Goal: Contribute content: Contribute content

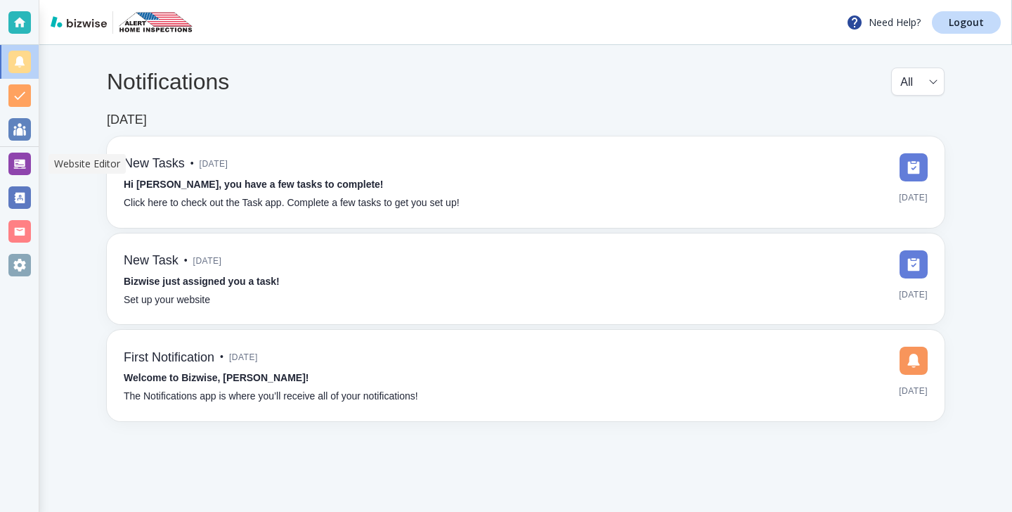
click at [26, 170] on div at bounding box center [19, 163] width 22 height 22
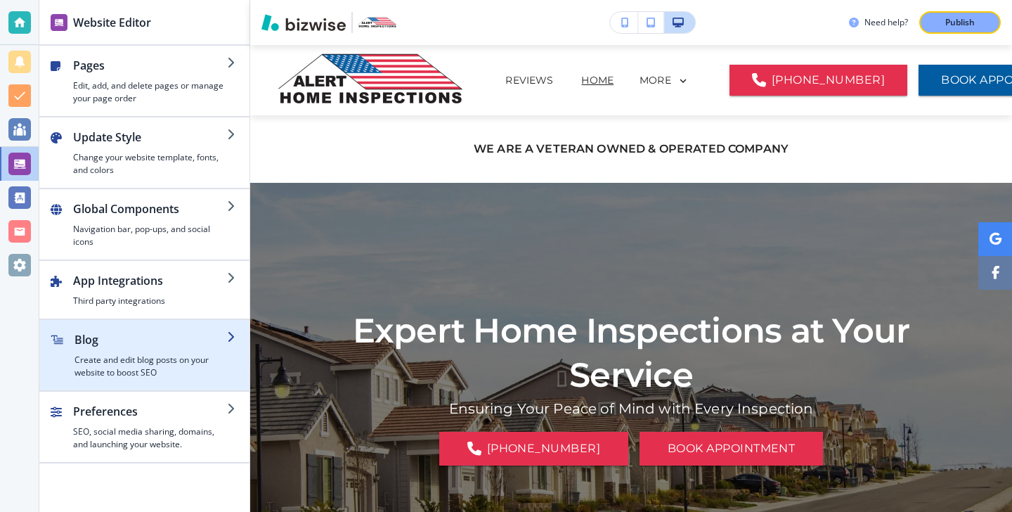
click at [211, 334] on h2 "Blog" at bounding box center [150, 339] width 152 height 17
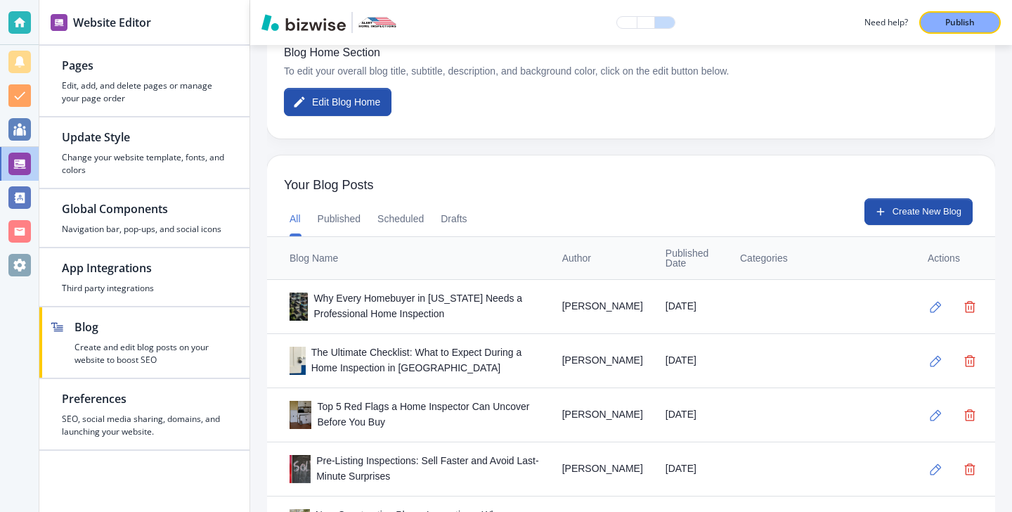
scroll to position [285, 0]
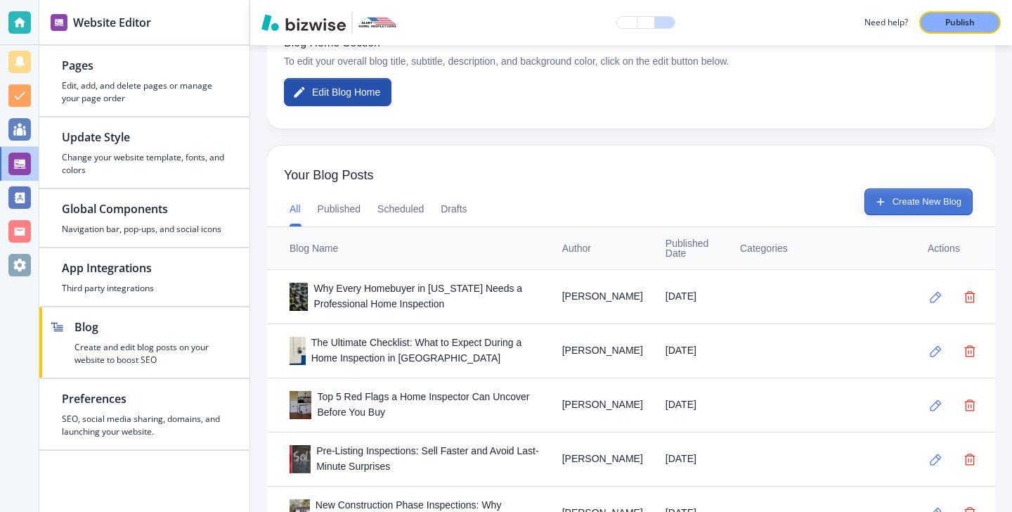
click at [897, 188] on button "Create New Blog" at bounding box center [918, 201] width 108 height 27
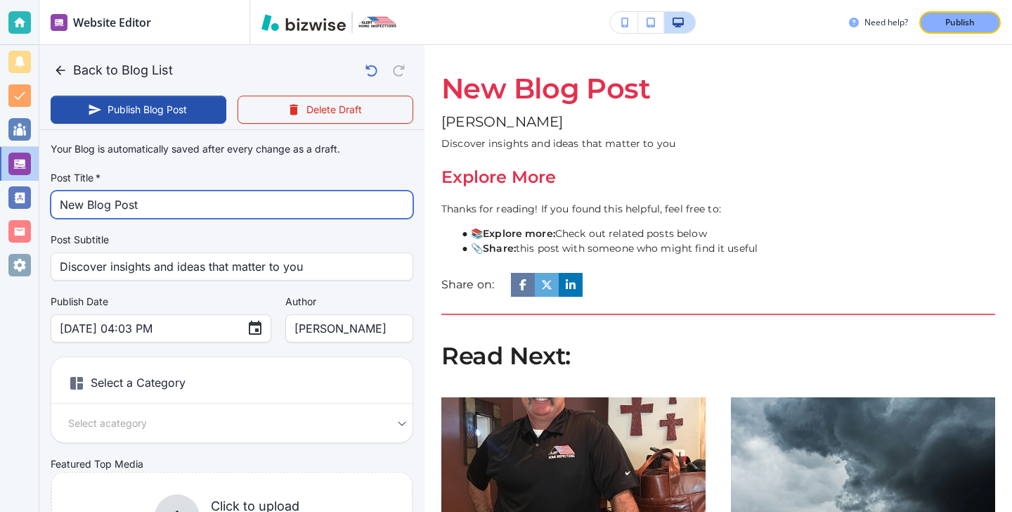
click at [249, 205] on input "New Blog Post" at bounding box center [232, 204] width 344 height 27
click at [249, 206] on input "New Blog Post" at bounding box center [232, 204] width 344 height 27
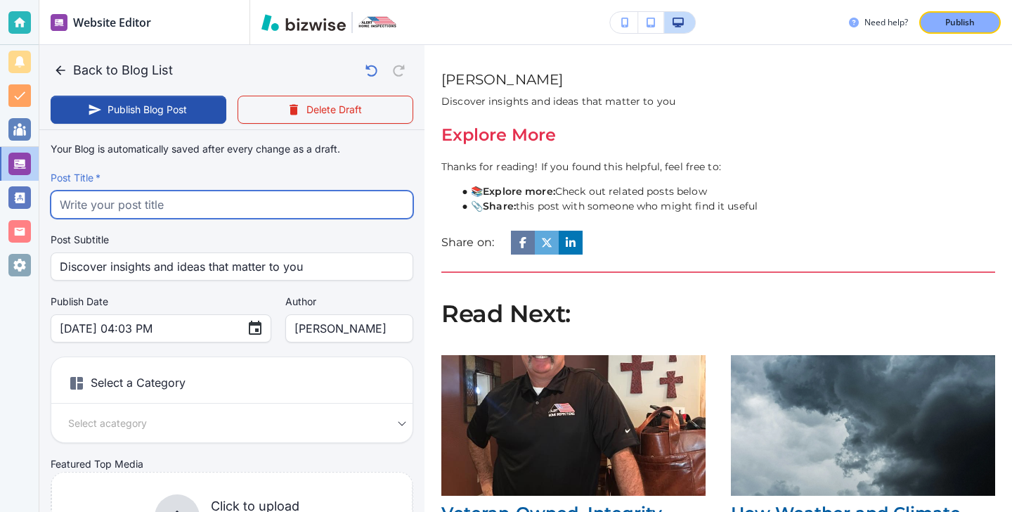
paste input "What Home Inspectors Really Find in [GEOGRAPHIC_DATA][US_STATE] Homes: True Sto…"
type input "What Home Inspectors Really Find in [GEOGRAPHIC_DATA][US_STATE] Homes: True Sto…"
type input "[DATE] 04:04 PM"
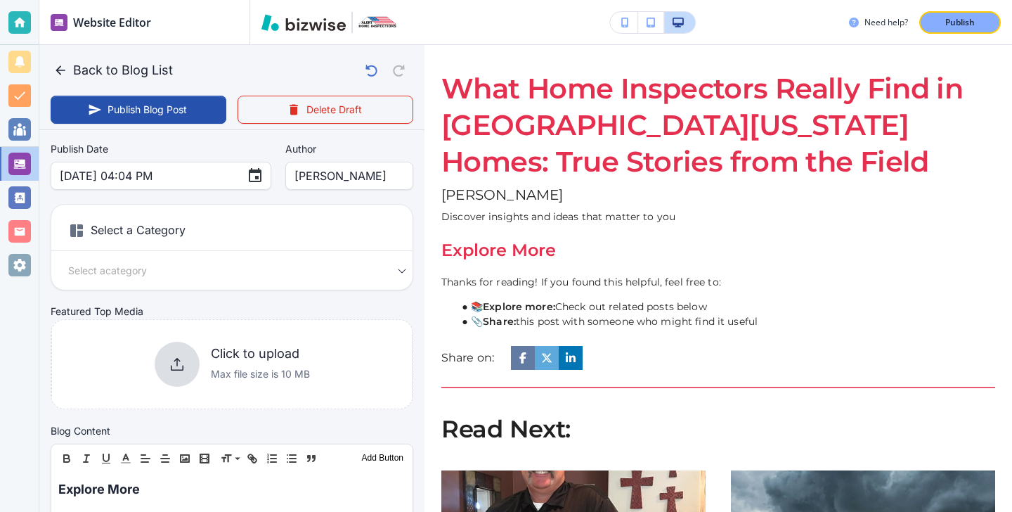
scroll to position [130, 0]
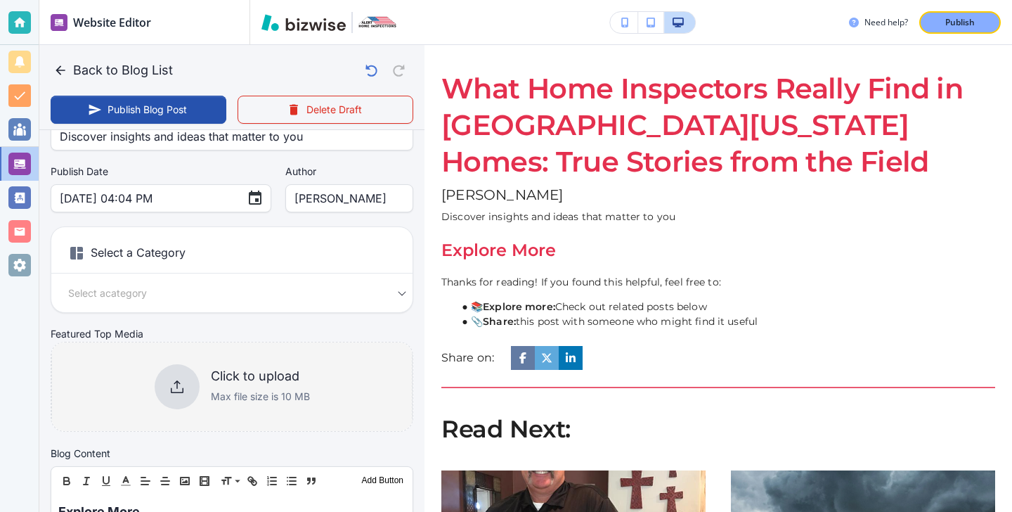
type input "What Home Inspectors Really Find in [GEOGRAPHIC_DATA][US_STATE] Homes: True Sto…"
click at [227, 358] on div "Click to upload Max file size is 10 MB" at bounding box center [231, 387] width 361 height 114
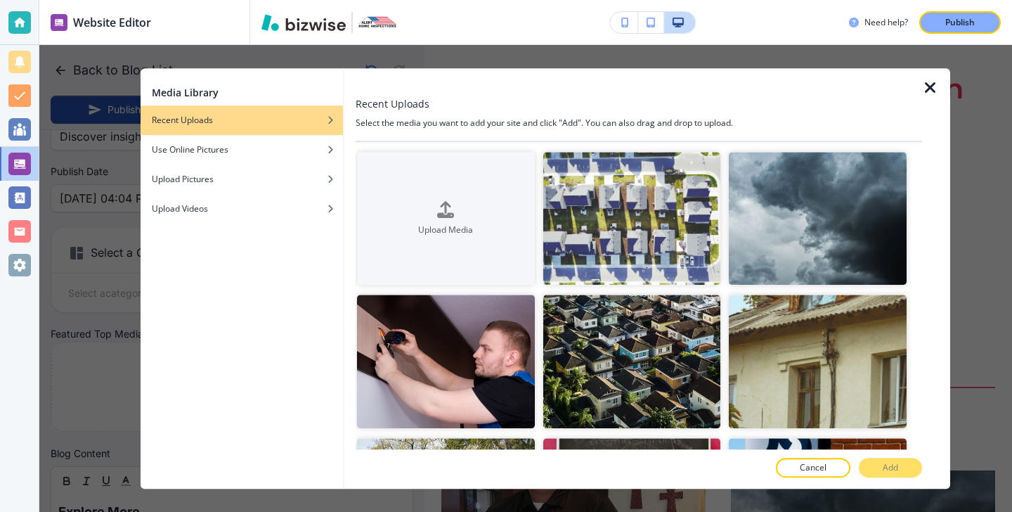
click at [932, 89] on icon "button" at bounding box center [930, 87] width 17 height 17
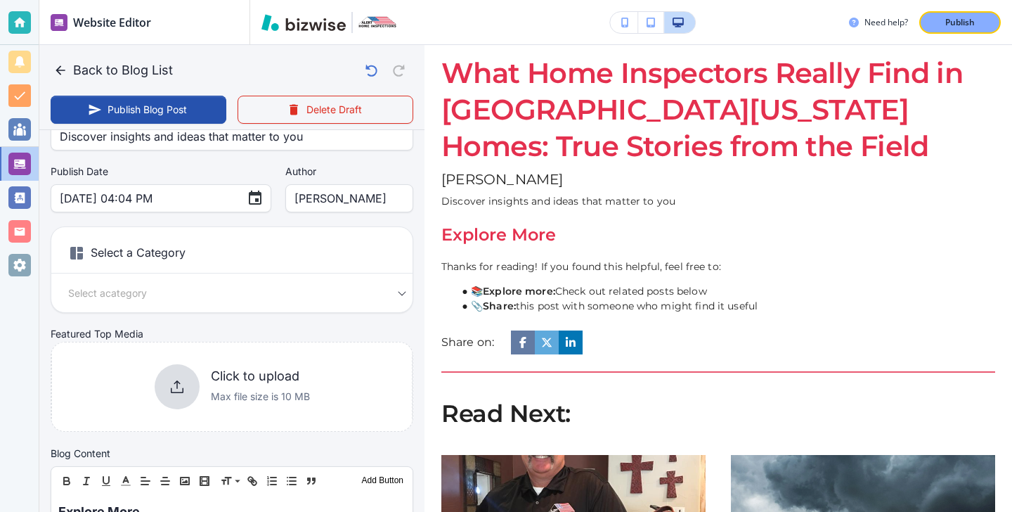
scroll to position [16, 0]
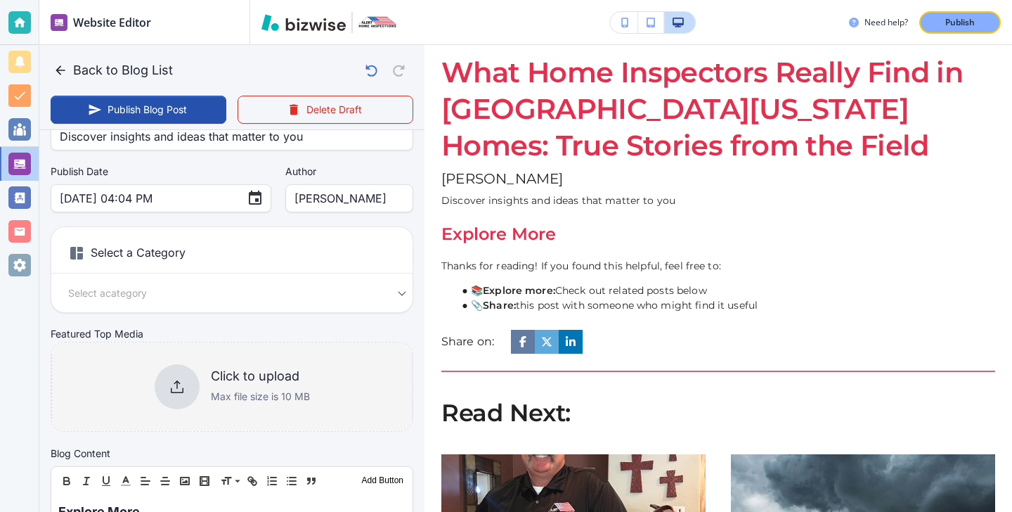
click at [238, 420] on div "Click to upload Max file size is 10 MB" at bounding box center [231, 387] width 361 height 114
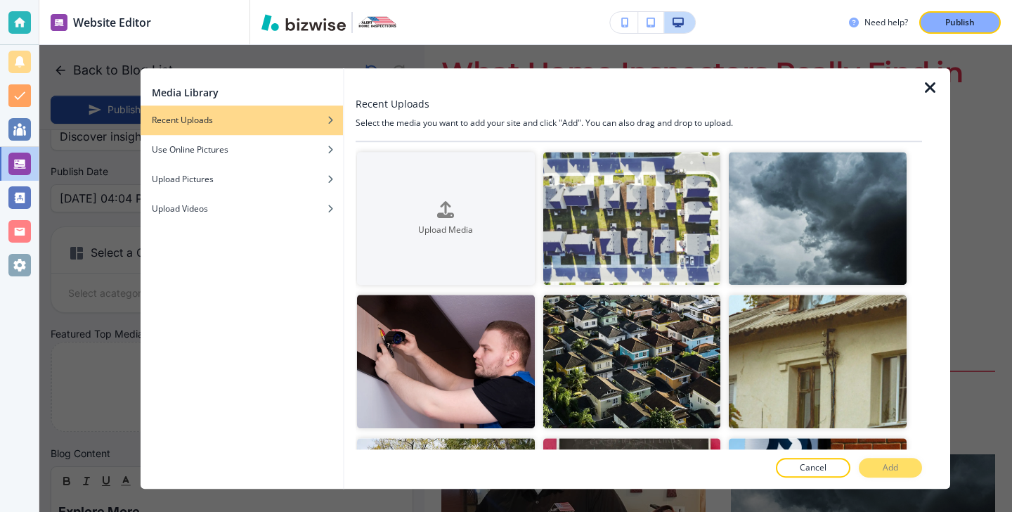
click at [924, 110] on div at bounding box center [936, 278] width 28 height 420
click at [924, 94] on icon "button" at bounding box center [930, 87] width 17 height 17
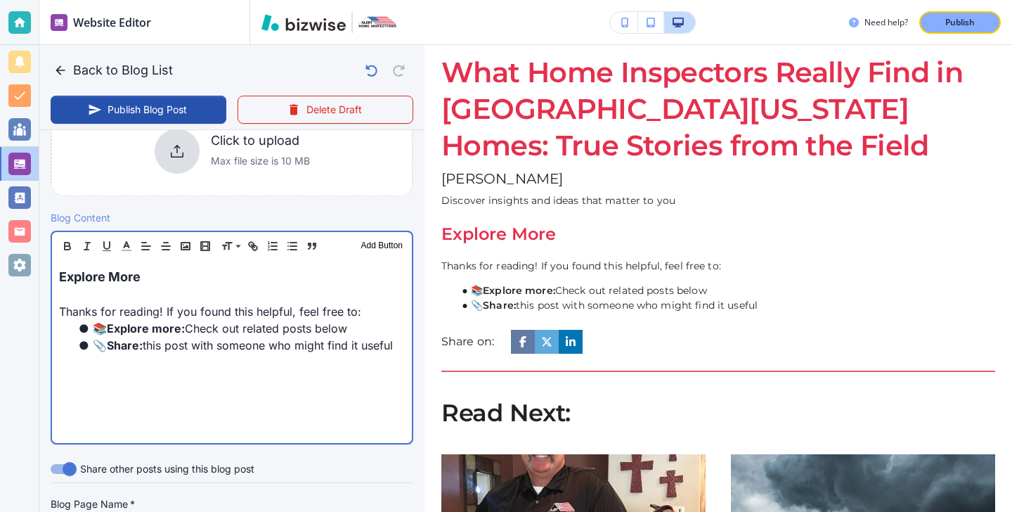
scroll to position [366, 0]
drag, startPoint x: 151, startPoint y: 275, endPoint x: 0, endPoint y: 275, distance: 151.1
click at [0, 275] on div "Website Editor Pages Edit, add, and delete pages or manage your page order Upda…" at bounding box center [506, 256] width 1012 height 512
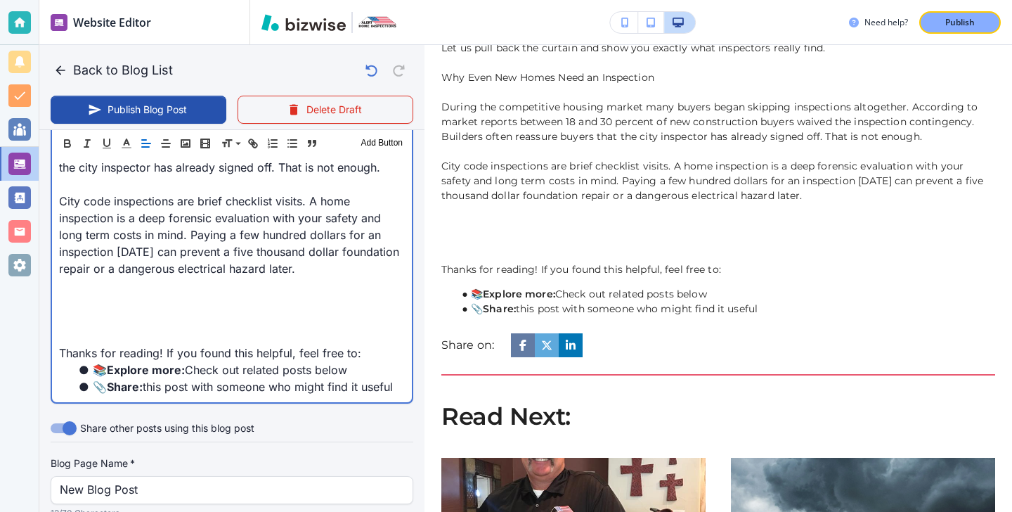
scroll to position [859, 0]
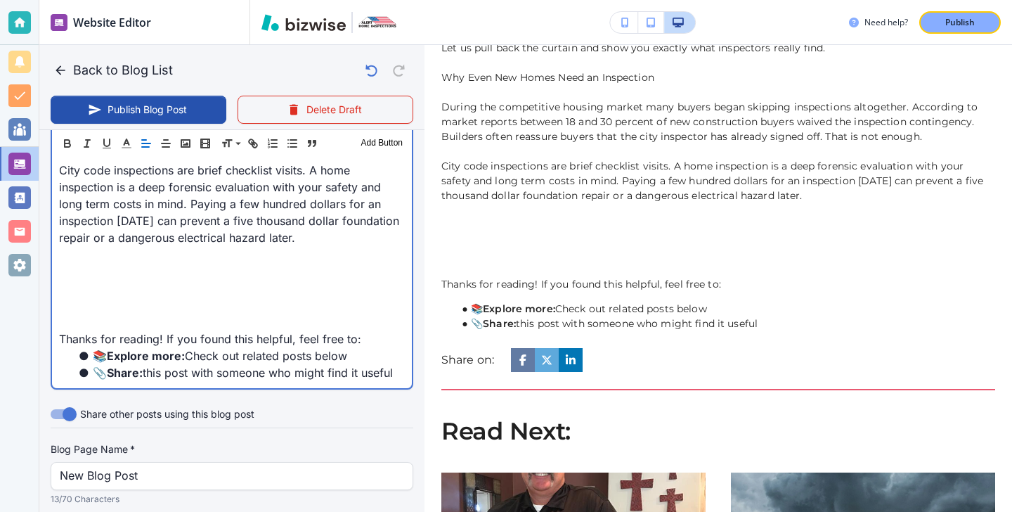
click at [70, 259] on p at bounding box center [232, 254] width 346 height 17
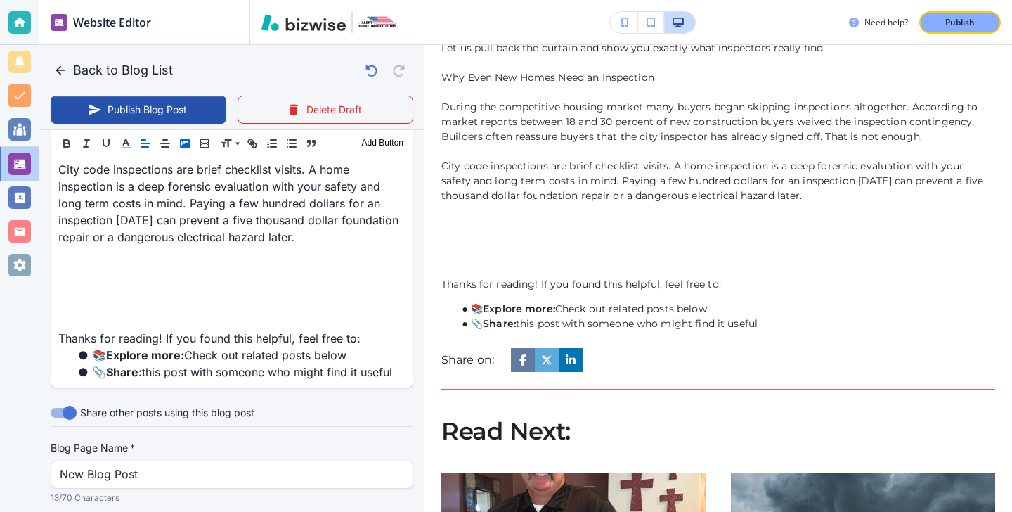
click at [191, 145] on button "button" at bounding box center [185, 143] width 20 height 17
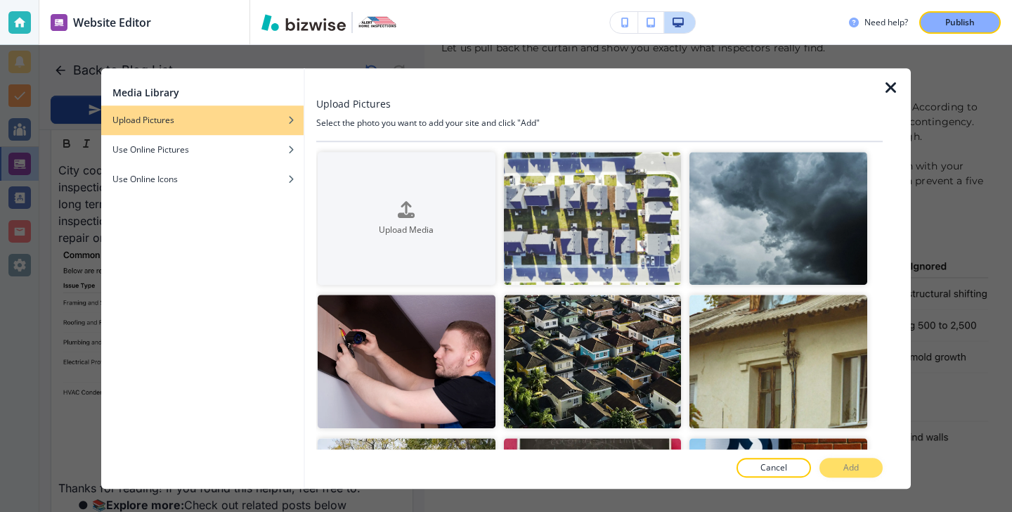
click at [890, 96] on icon "button" at bounding box center [891, 87] width 17 height 17
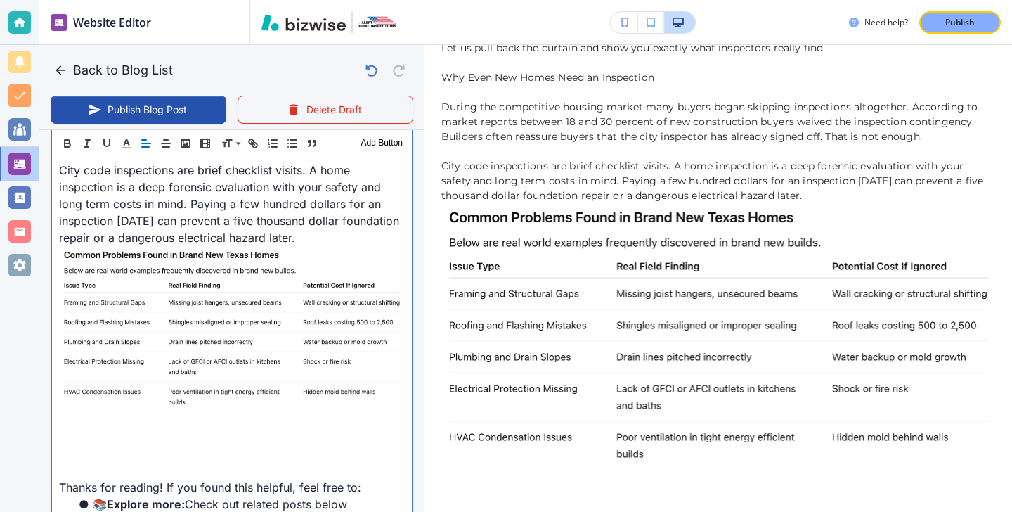
click at [247, 447] on p at bounding box center [232, 453] width 346 height 17
click at [133, 427] on p at bounding box center [232, 419] width 346 height 17
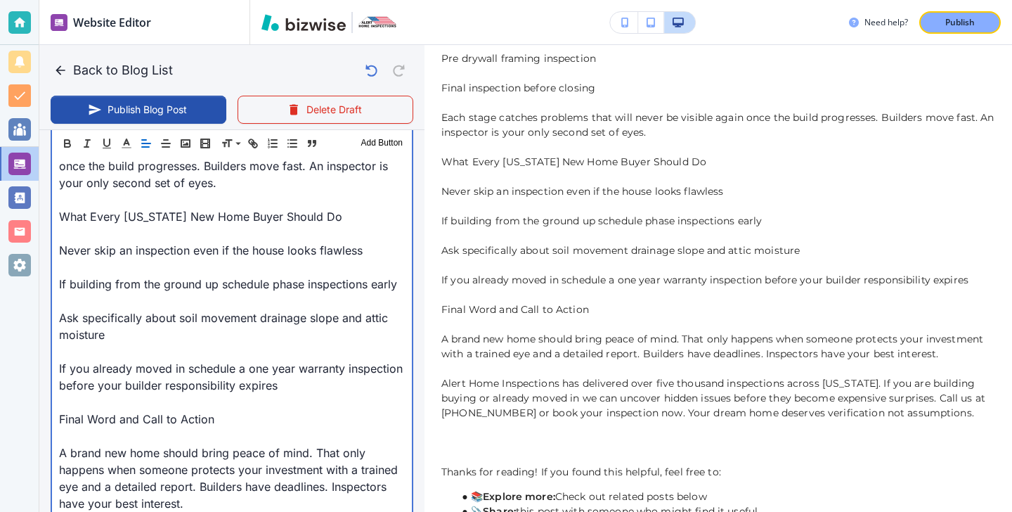
scroll to position [1915, 0]
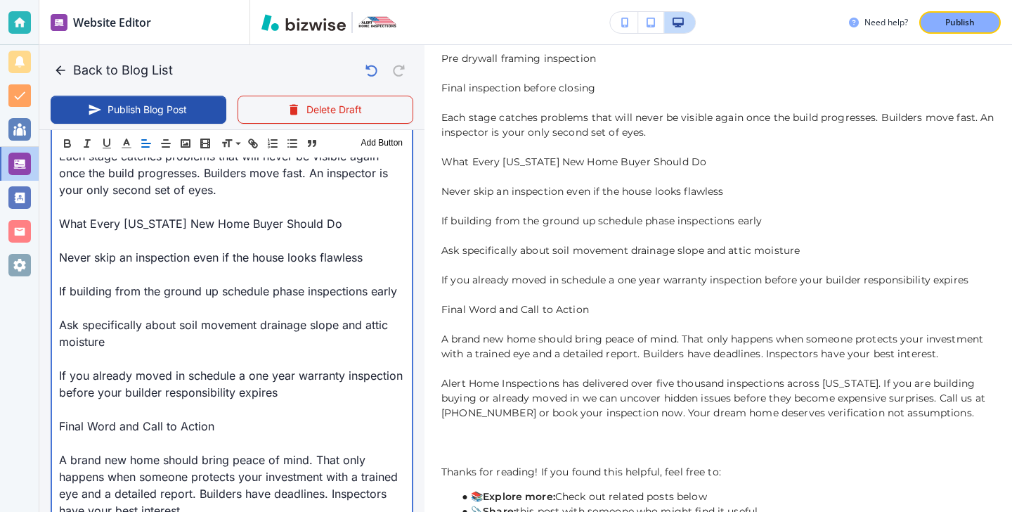
click at [155, 350] on p at bounding box center [232, 358] width 346 height 17
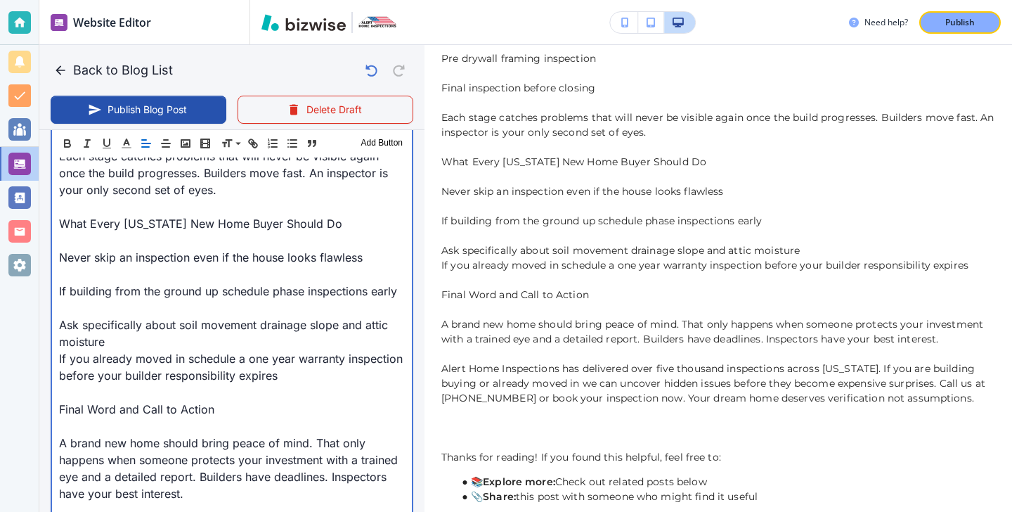
click at [115, 299] on p at bounding box center [232, 307] width 346 height 17
type input "[DATE] 04:06 PM"
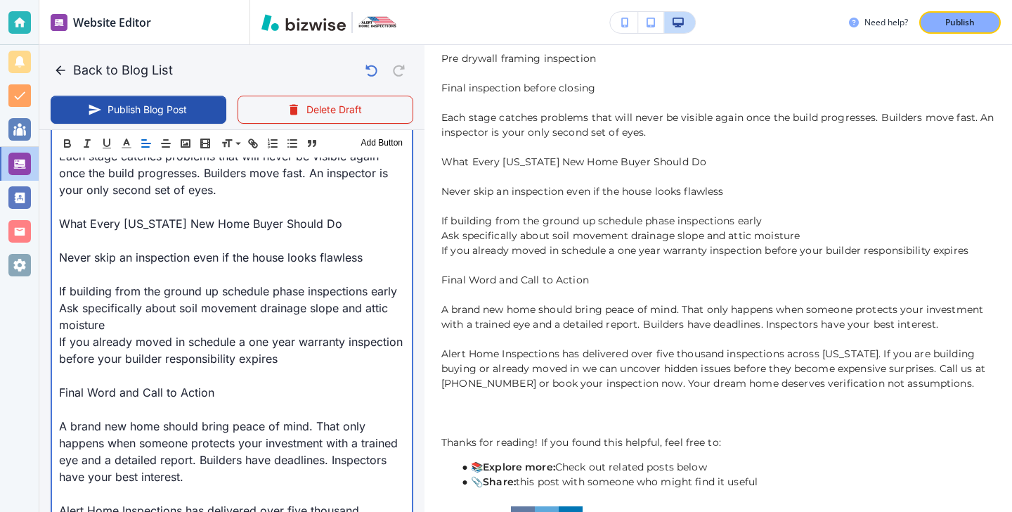
click at [114, 282] on p "If building from the ground up schedule phase inspections early" at bounding box center [232, 290] width 346 height 17
click at [76, 249] on p "Never skip an inspection even if the house looks flawless" at bounding box center [232, 257] width 346 height 17
click at [76, 266] on p at bounding box center [232, 274] width 346 height 17
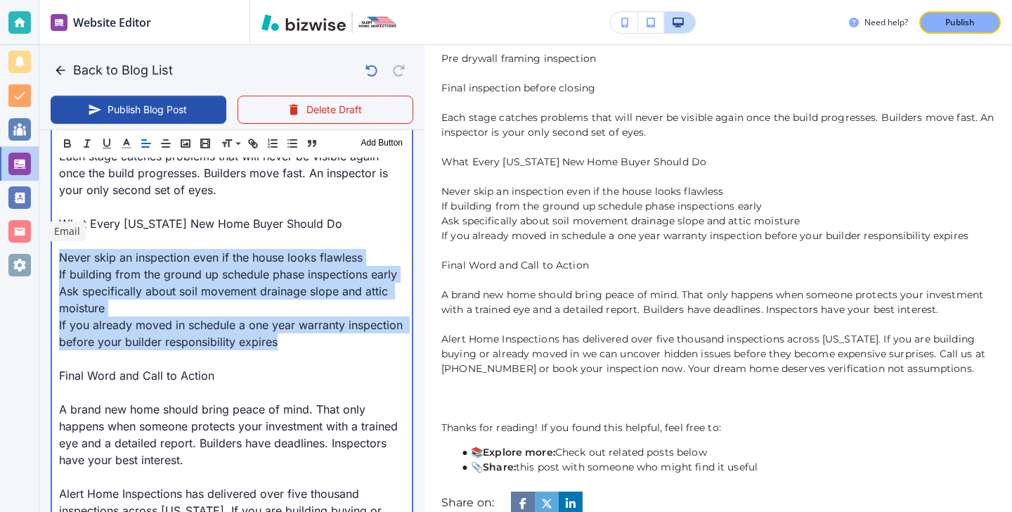
drag, startPoint x: 282, startPoint y: 331, endPoint x: 17, endPoint y: 245, distance: 278.5
click at [17, 245] on div "Website Editor Pages Edit, add, and delete pages or manage your page order Upda…" at bounding box center [506, 256] width 1012 height 512
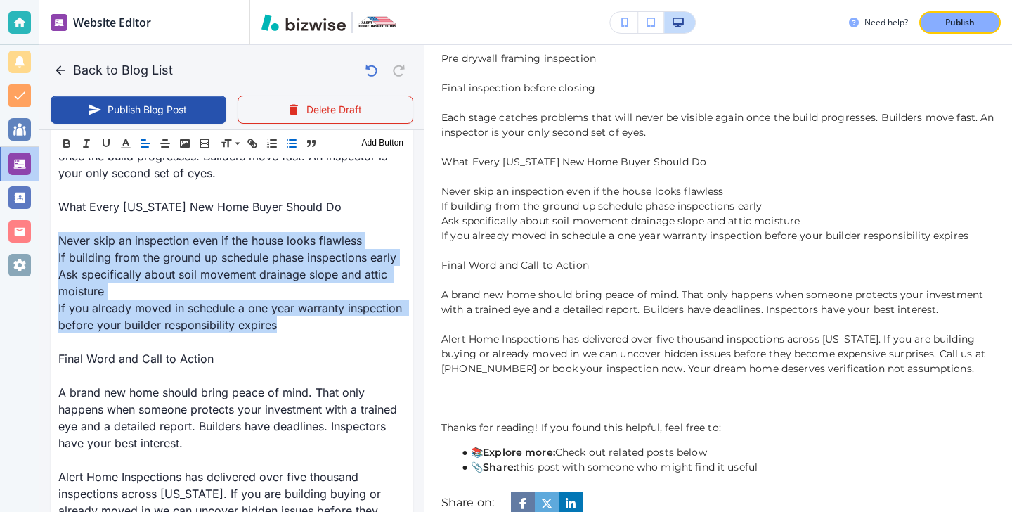
click at [295, 147] on line "button" at bounding box center [293, 147] width 6 height 0
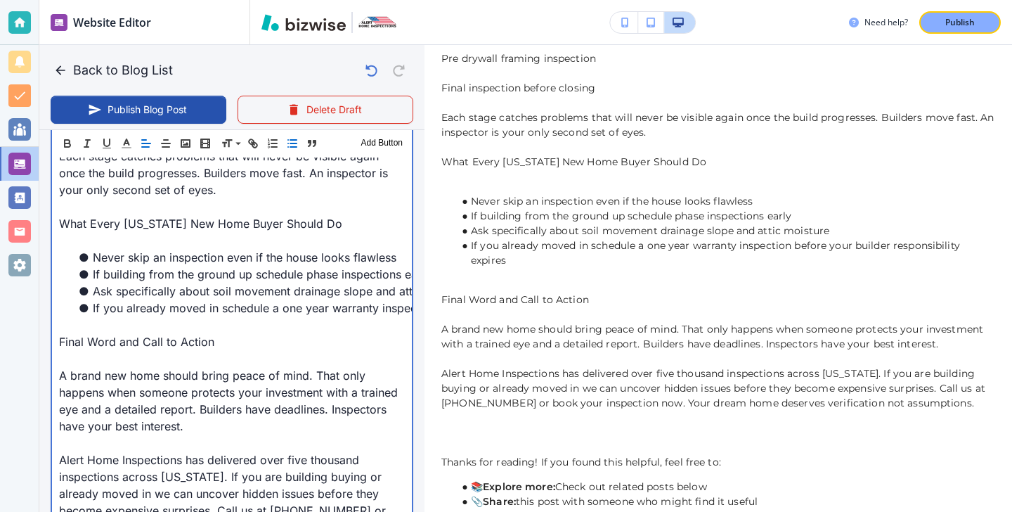
click at [131, 232] on p at bounding box center [232, 240] width 346 height 17
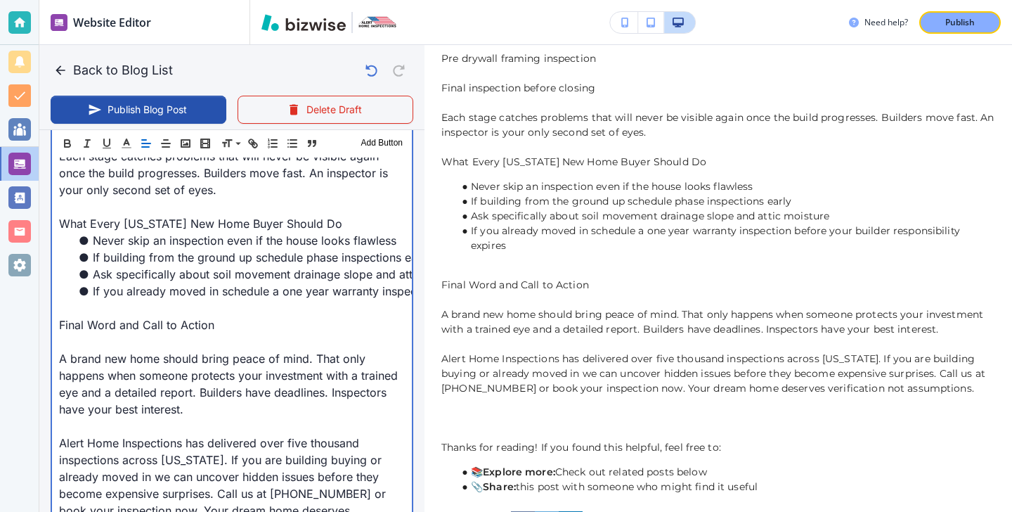
click at [117, 299] on p at bounding box center [232, 307] width 346 height 17
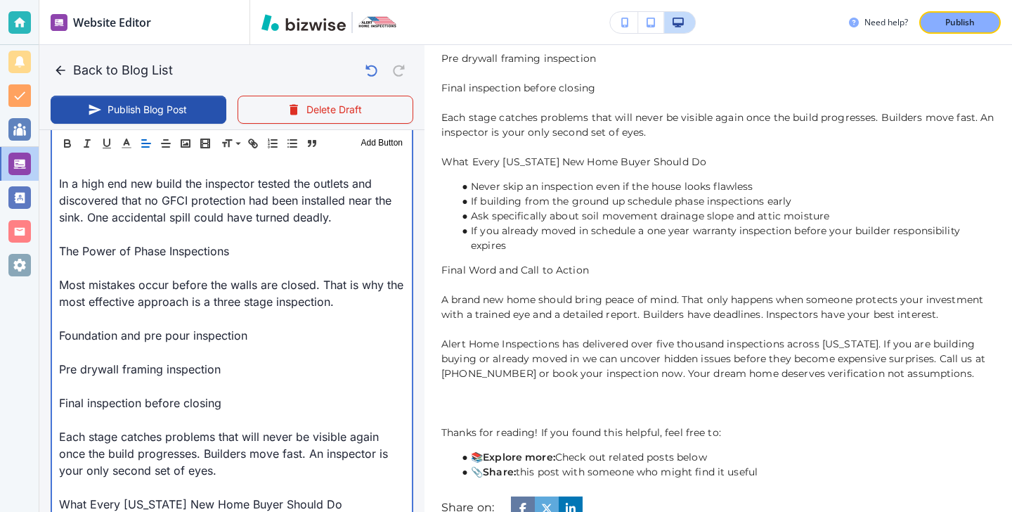
scroll to position [1620, 0]
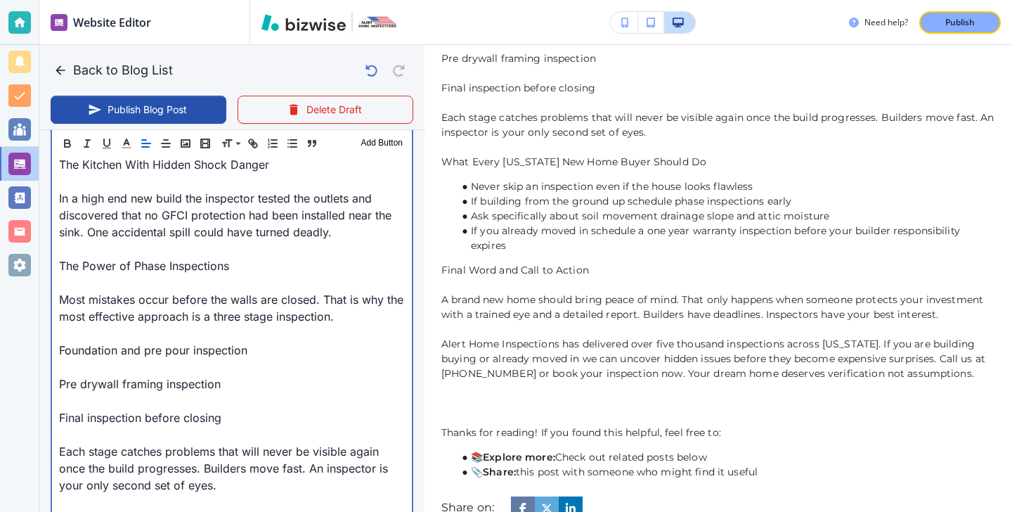
click at [202, 392] on p at bounding box center [232, 400] width 346 height 17
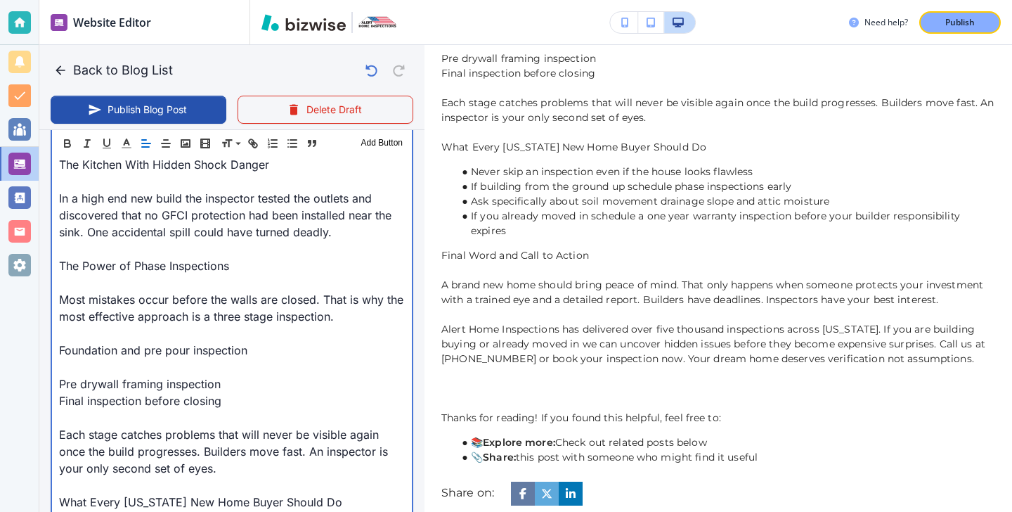
click at [140, 358] on p at bounding box center [232, 366] width 346 height 17
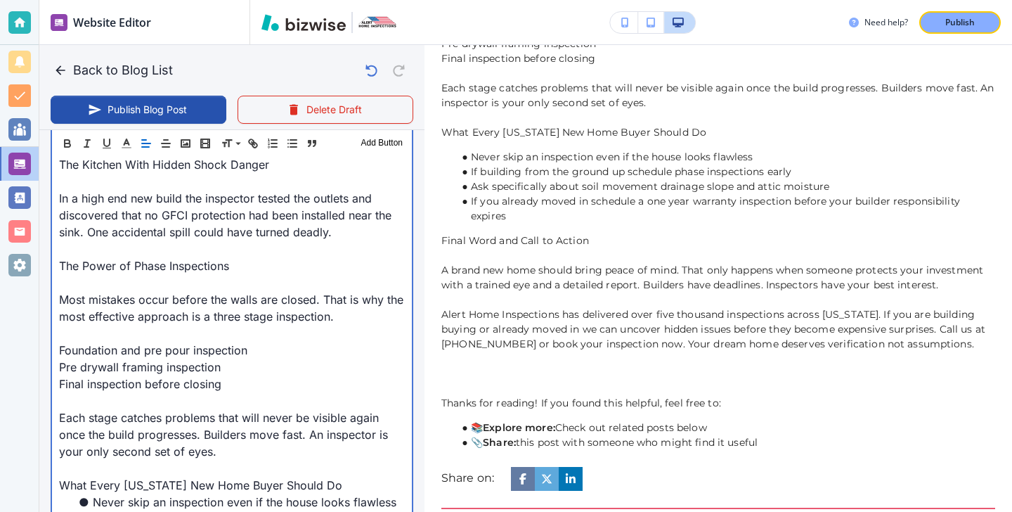
click at [131, 325] on p at bounding box center [232, 333] width 346 height 17
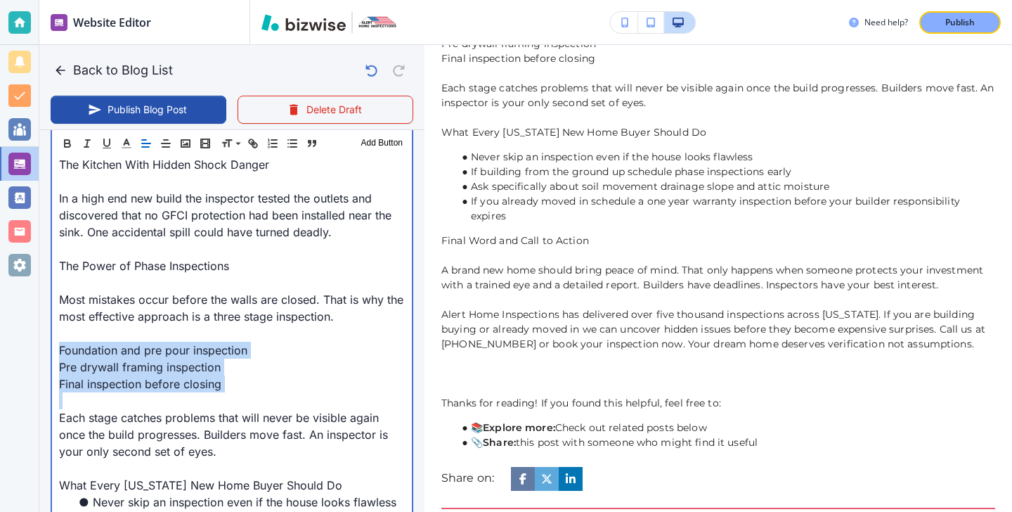
drag, startPoint x: 261, startPoint y: 383, endPoint x: 35, endPoint y: 338, distance: 230.0
click at [35, 338] on div "Website Editor Pages Edit, add, and delete pages or manage your page order Upda…" at bounding box center [506, 256] width 1012 height 512
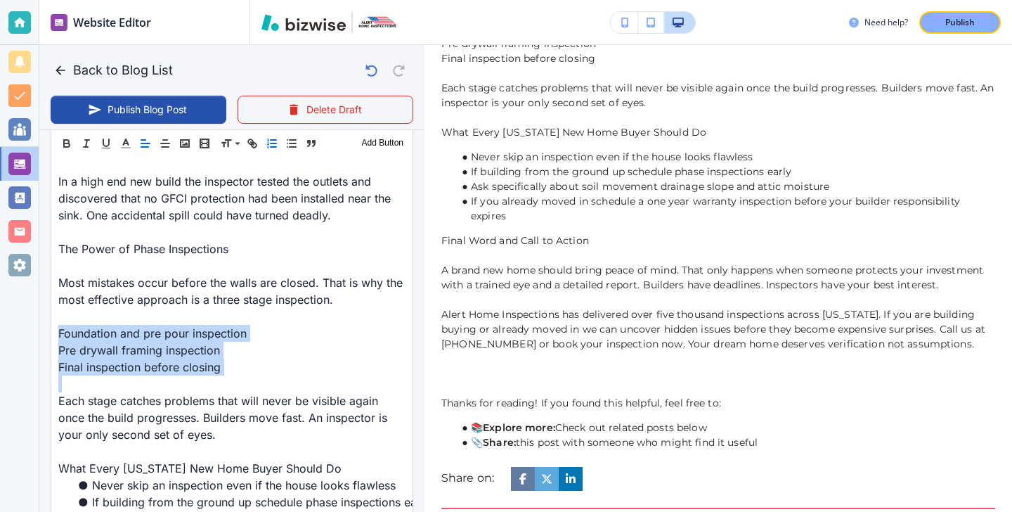
click at [272, 147] on line "button" at bounding box center [274, 147] width 6 height 0
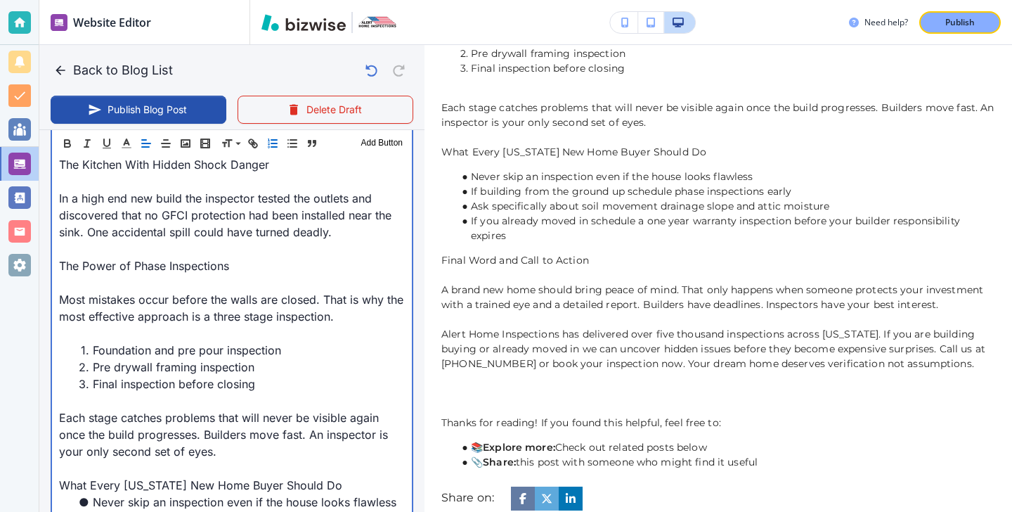
click at [158, 325] on p at bounding box center [232, 333] width 346 height 17
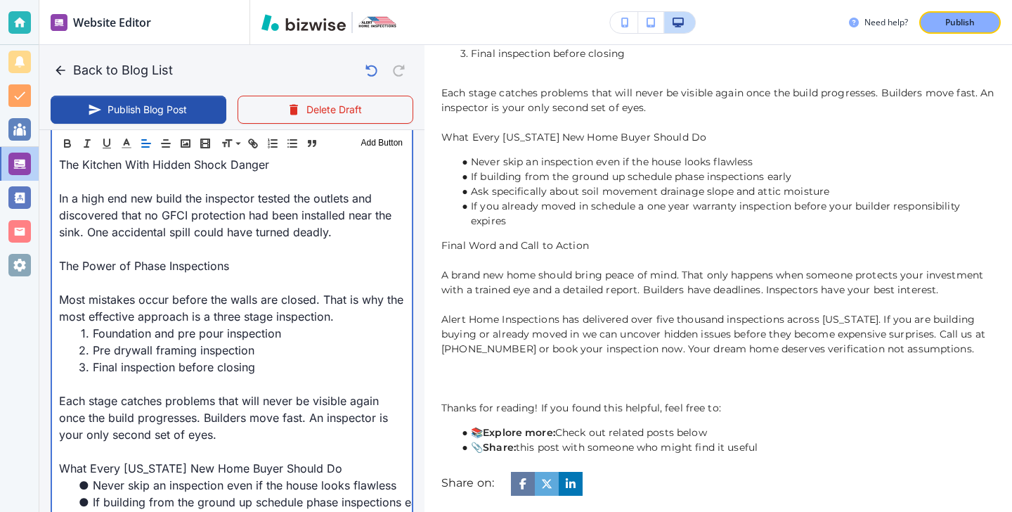
click at [124, 375] on p at bounding box center [232, 383] width 346 height 17
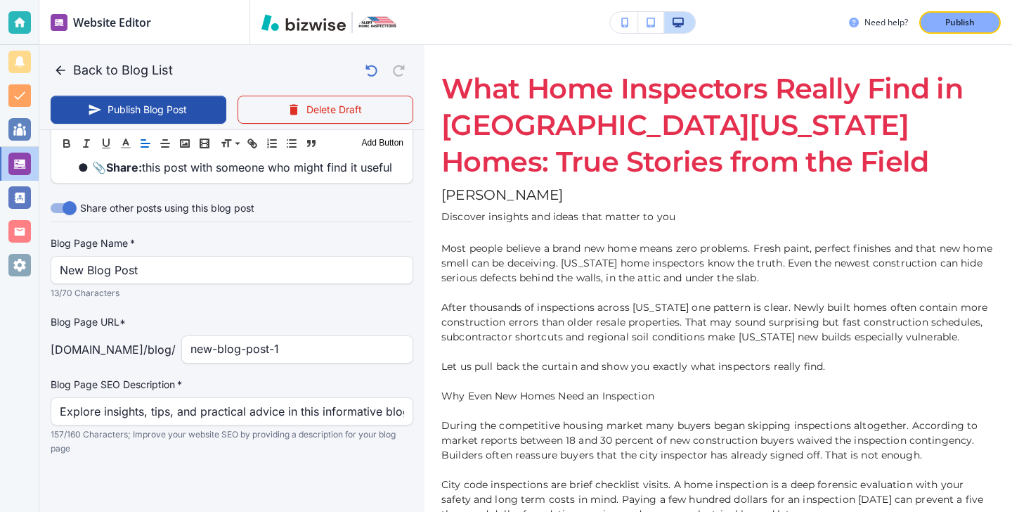
scroll to position [2275, 0]
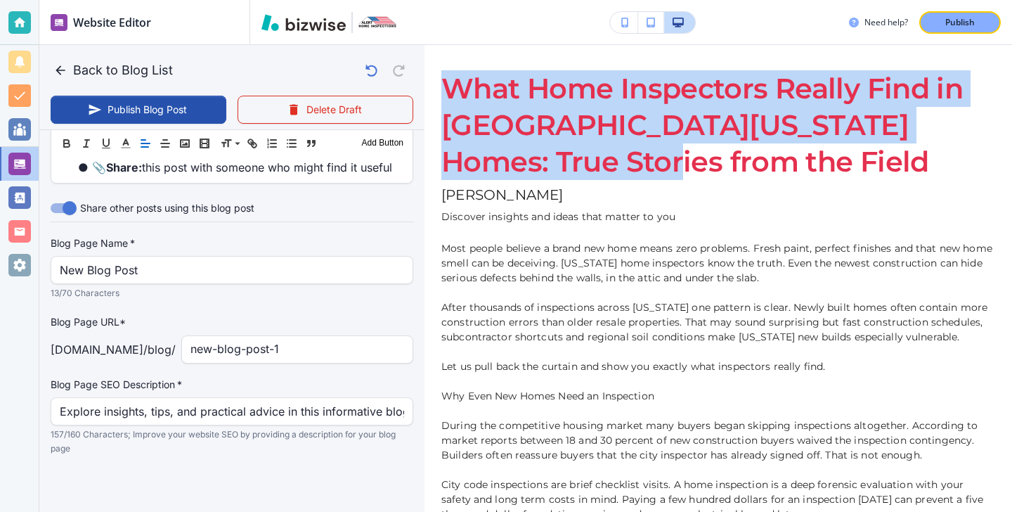
drag, startPoint x: 570, startPoint y: 176, endPoint x: 448, endPoint y: 61, distance: 167.0
copy section "What Home Inspectors Really Find in [GEOGRAPHIC_DATA][US_STATE] Homes: True Sto…"
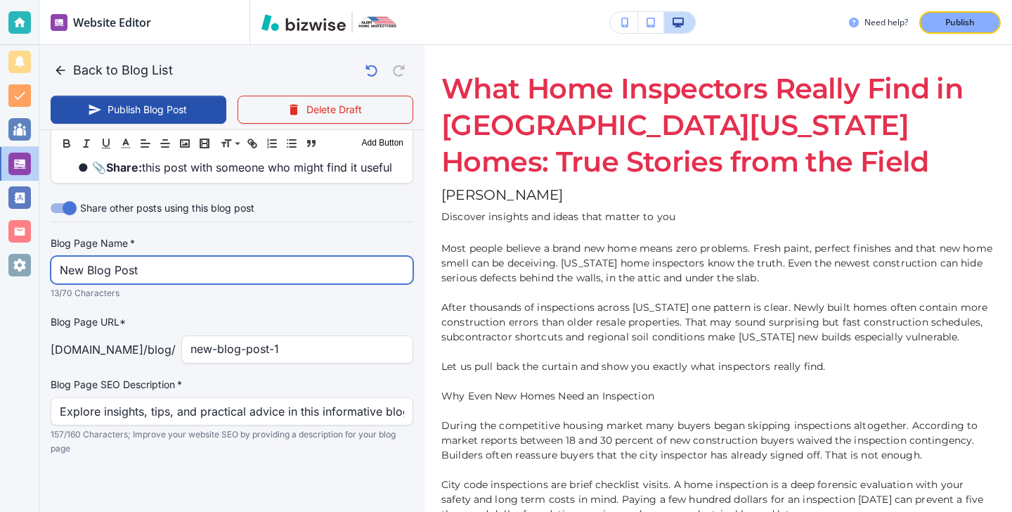
click at [119, 281] on input "New Blog Post" at bounding box center [232, 269] width 344 height 27
paste input "What Home Inspectors Really Find in [GEOGRAPHIC_DATA][US_STATE] Homes: True Sto…"
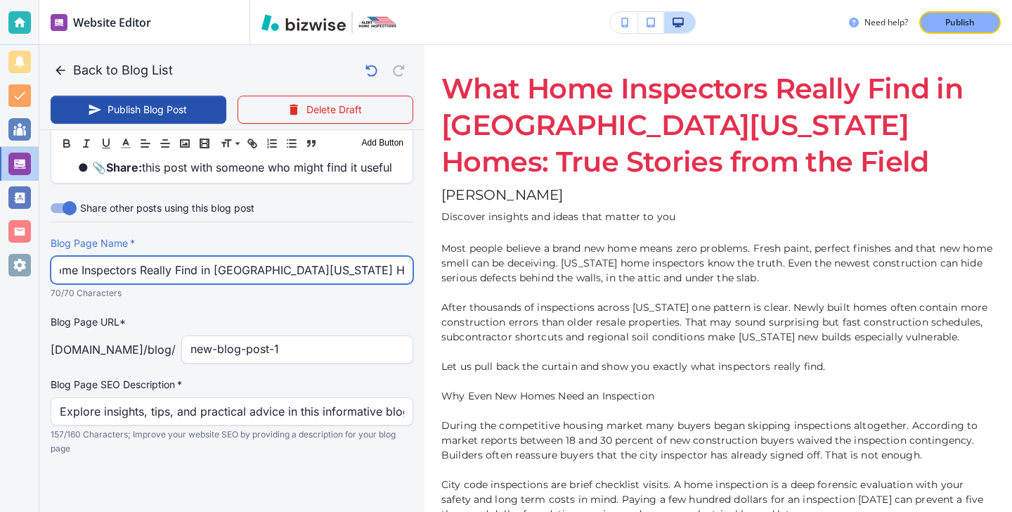
type input "What Home Inspectors Really Find in [GEOGRAPHIC_DATA][US_STATE] Homes: True Sto…"
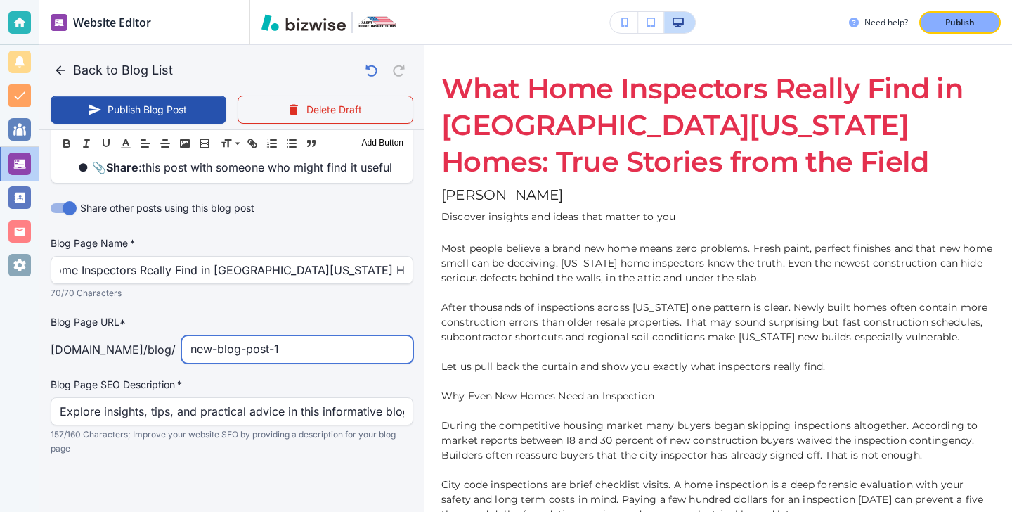
click at [267, 345] on input "new-blog-post-1" at bounding box center [297, 349] width 214 height 27
click at [267, 346] on input "new-blog-post-1" at bounding box center [297, 349] width 214 height 27
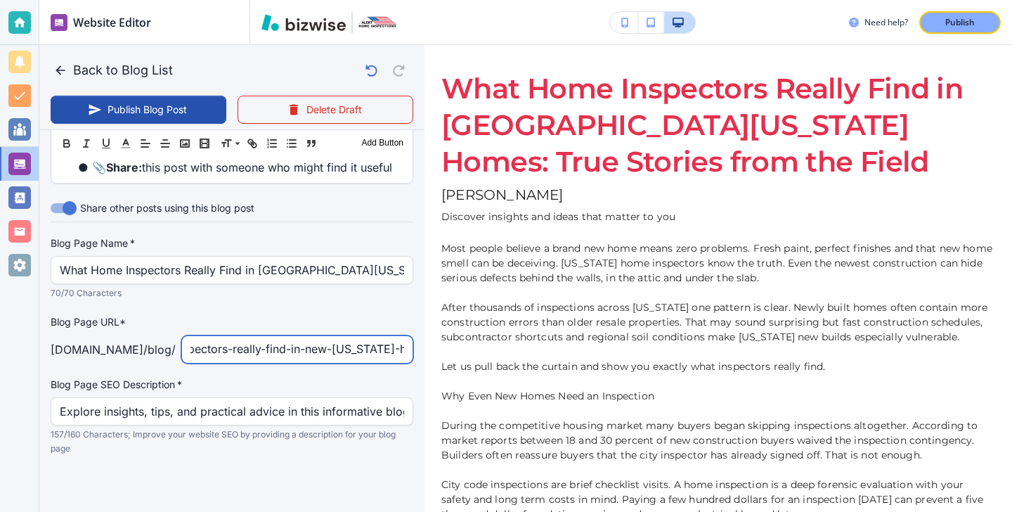
type input "what-home-inspectors-really-find-in-new-[US_STATE]-homes"
type input "[DATE] 04:07 PM"
type input "what-home-inspectors-really-find-in-new-[US_STATE]-homes-true-storeiesfrom-the-…"
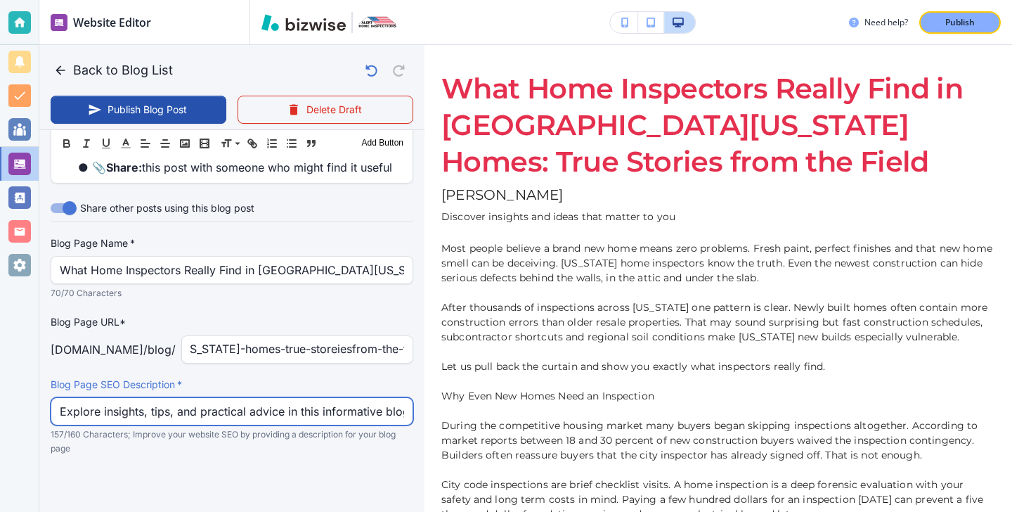
click at [131, 417] on input "Explore insights, tips, and practical advice in this informative blog post. Dis…" at bounding box center [232, 411] width 344 height 27
click at [132, 417] on input "Explore insights, tips, and practical advice in this informative blog post. Dis…" at bounding box center [232, 411] width 344 height 27
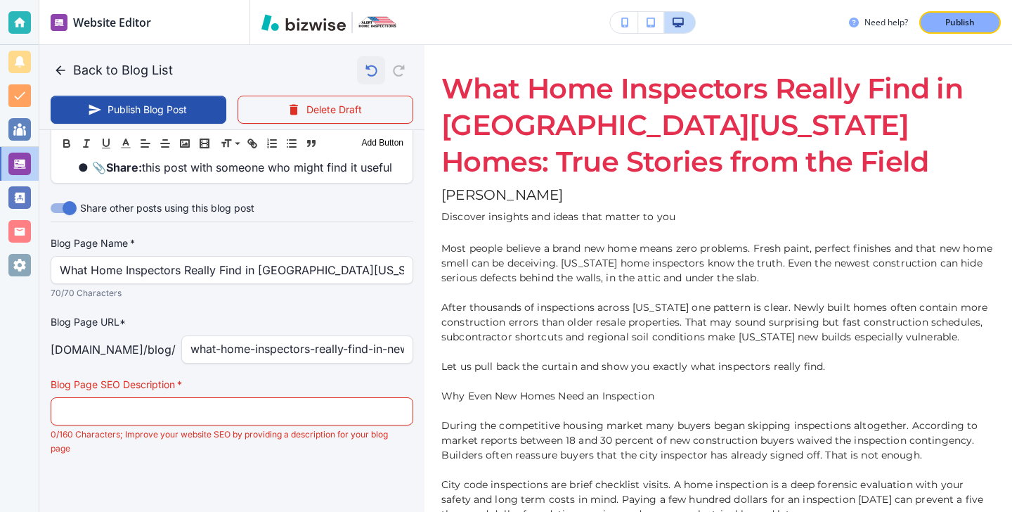
click at [376, 64] on icon "button" at bounding box center [371, 70] width 24 height 24
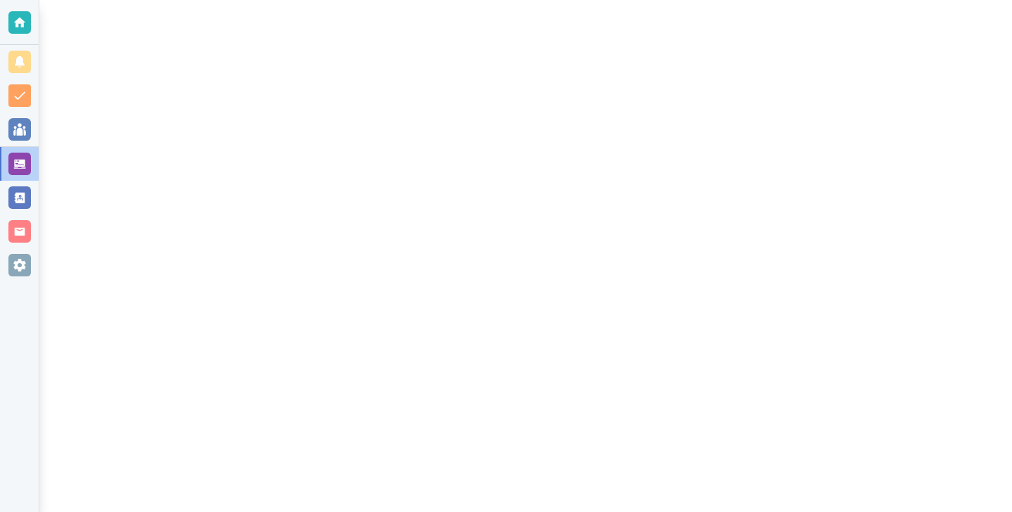
click at [28, 165] on div at bounding box center [19, 163] width 22 height 22
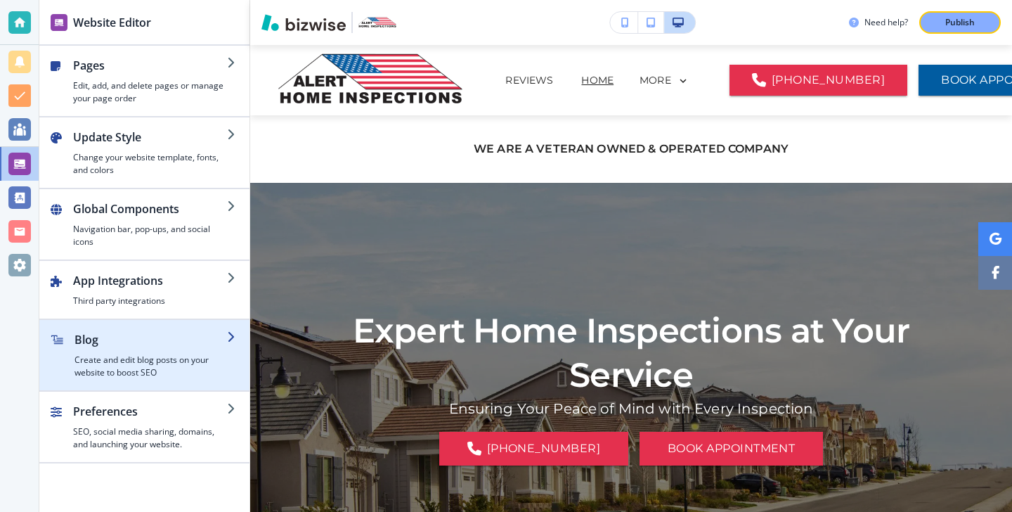
click at [152, 352] on div "button" at bounding box center [150, 351] width 152 height 6
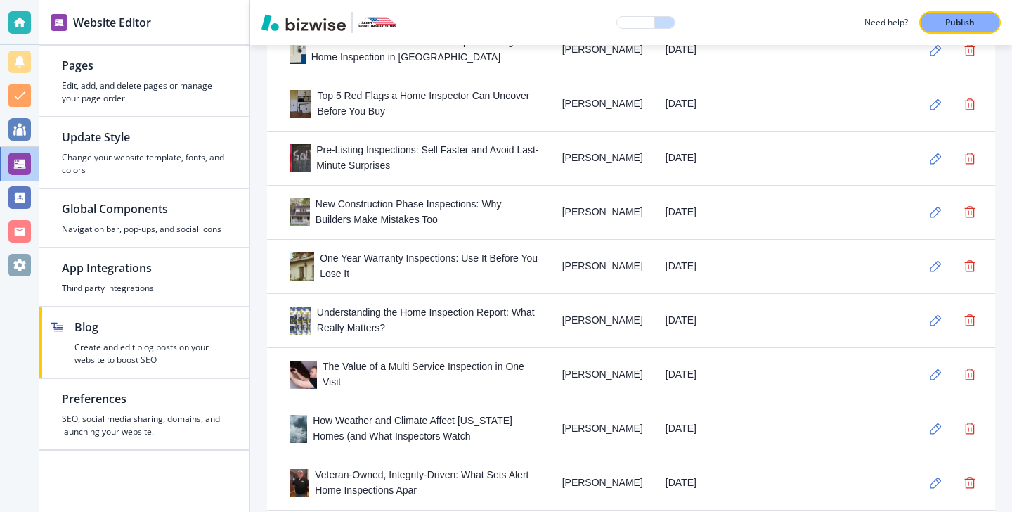
scroll to position [654, 0]
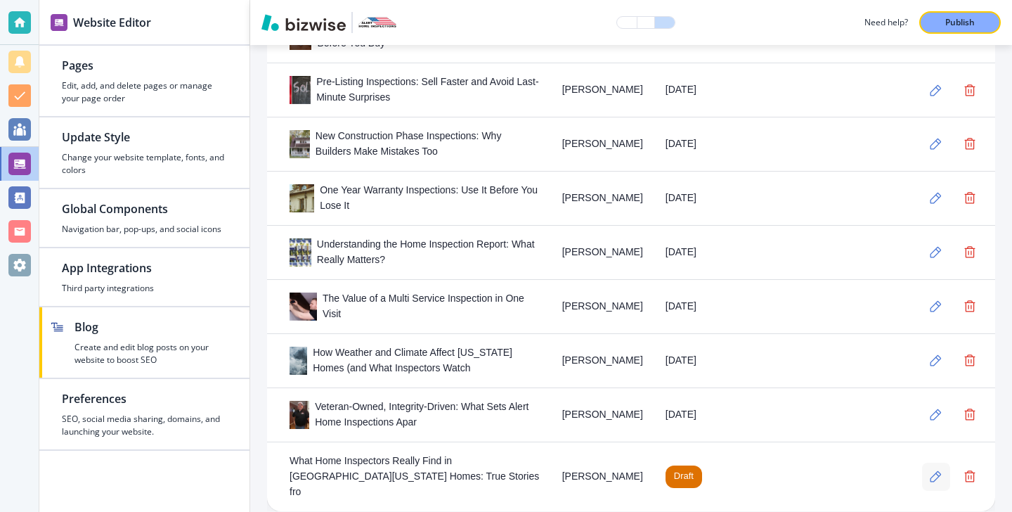
click at [930, 462] on button "button" at bounding box center [936, 476] width 28 height 28
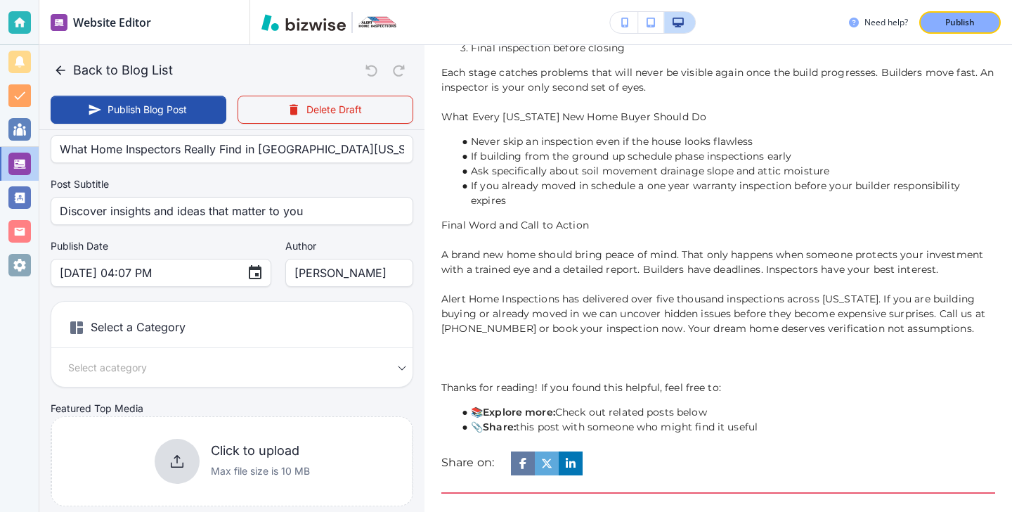
scroll to position [182, 0]
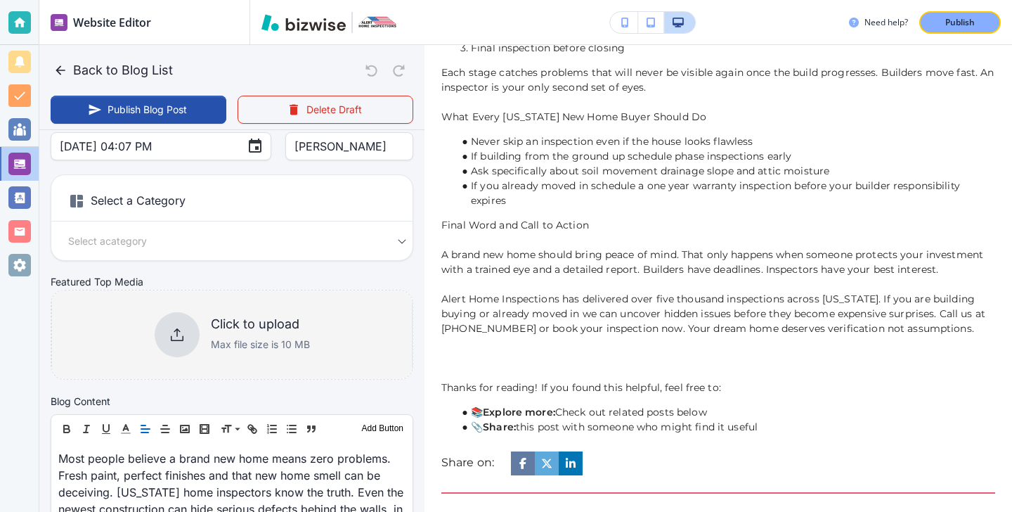
click at [205, 306] on div "Click to upload Max file size is 10 MB" at bounding box center [231, 335] width 361 height 114
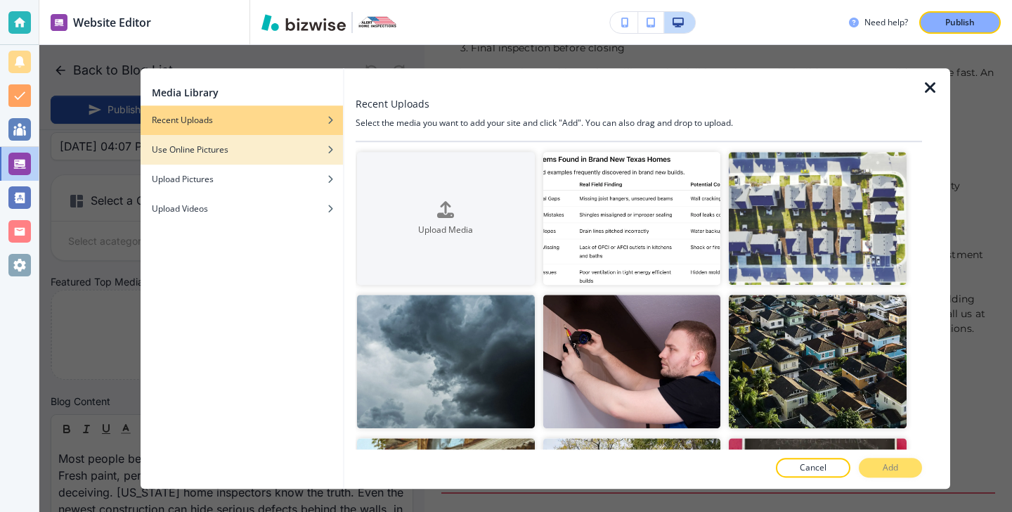
click at [261, 150] on div "Use Online Pictures" at bounding box center [242, 149] width 202 height 13
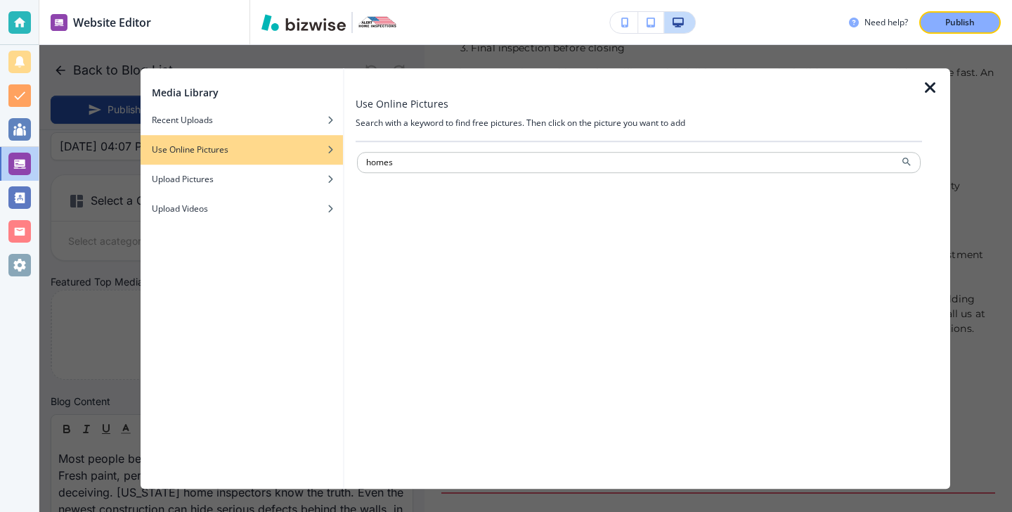
type input "homes"
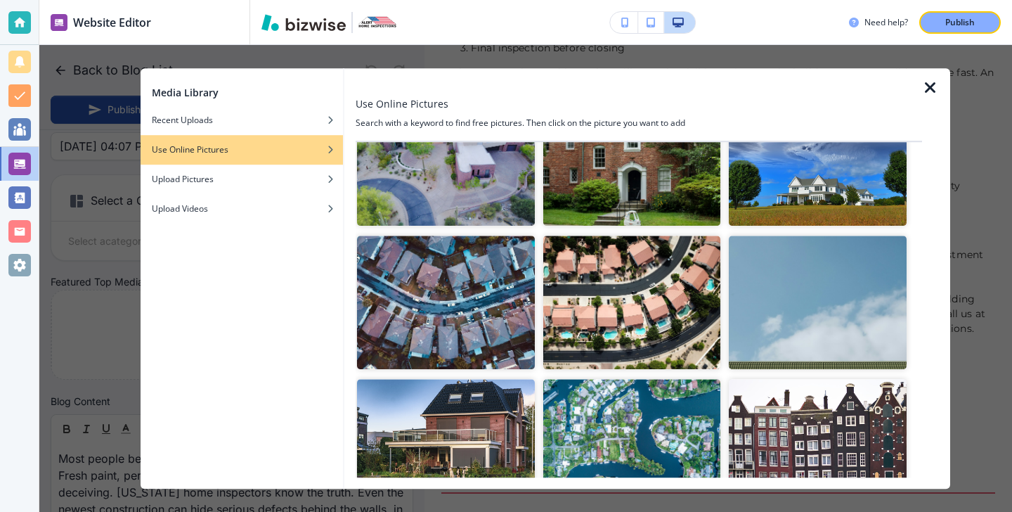
scroll to position [1486, 0]
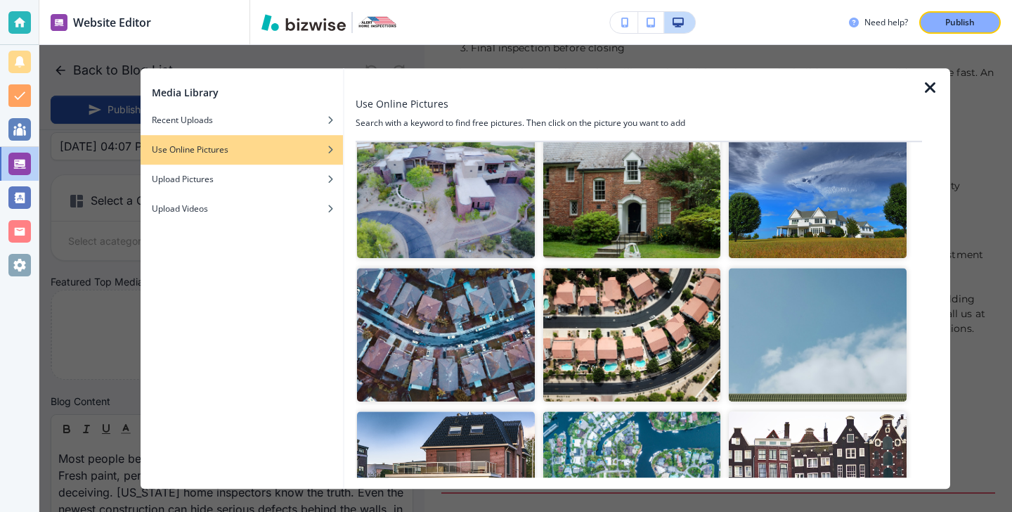
click at [486, 341] on img "button" at bounding box center [446, 334] width 178 height 133
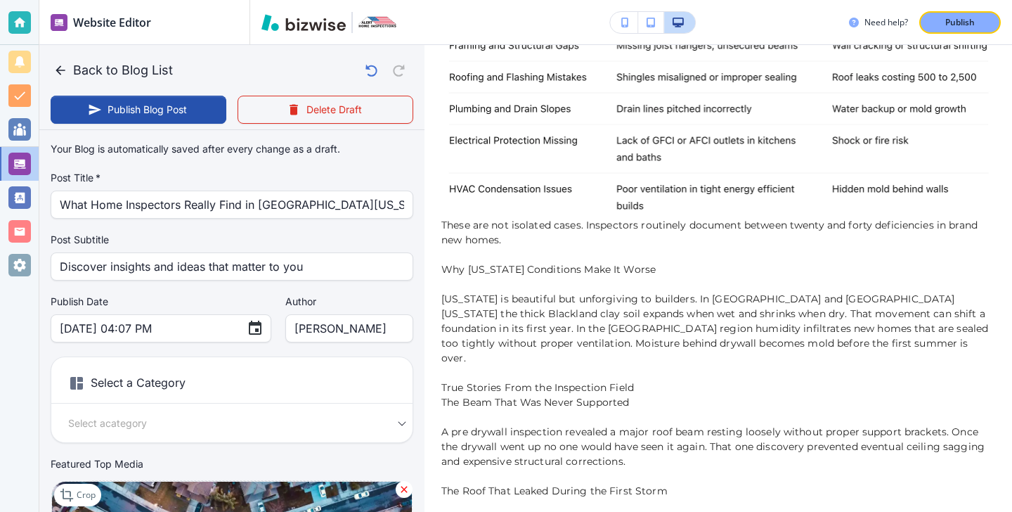
scroll to position [0, 0]
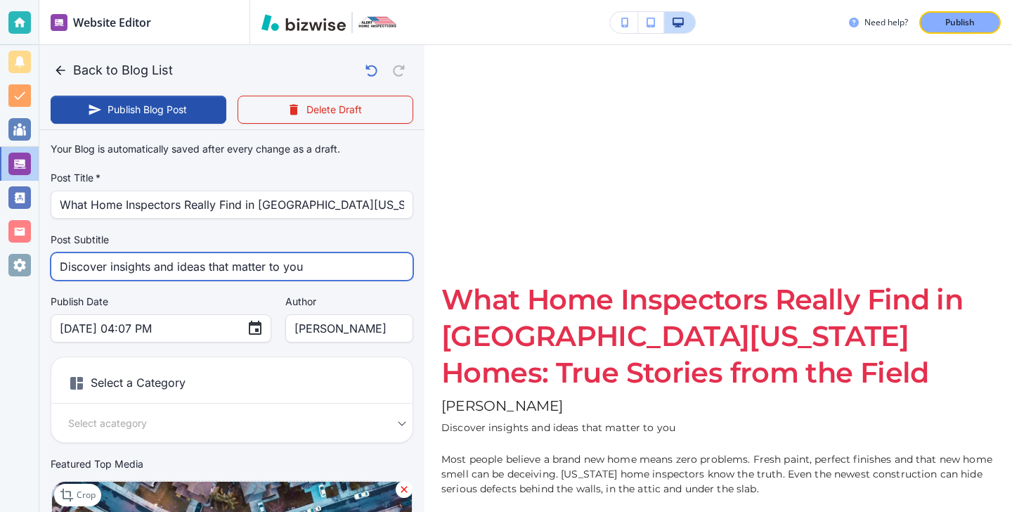
click at [179, 272] on input "Discover insights and ideas that matter to you" at bounding box center [232, 266] width 344 height 27
click at [180, 272] on input "Discover insights and ideas that matter to you" at bounding box center [232, 266] width 344 height 27
paste input "New homes are not always flawless. Discover shocking issues Texas inspectors fi…"
type input "New homes are not always flawless. Discover shocking issues Texas inspectors fi…"
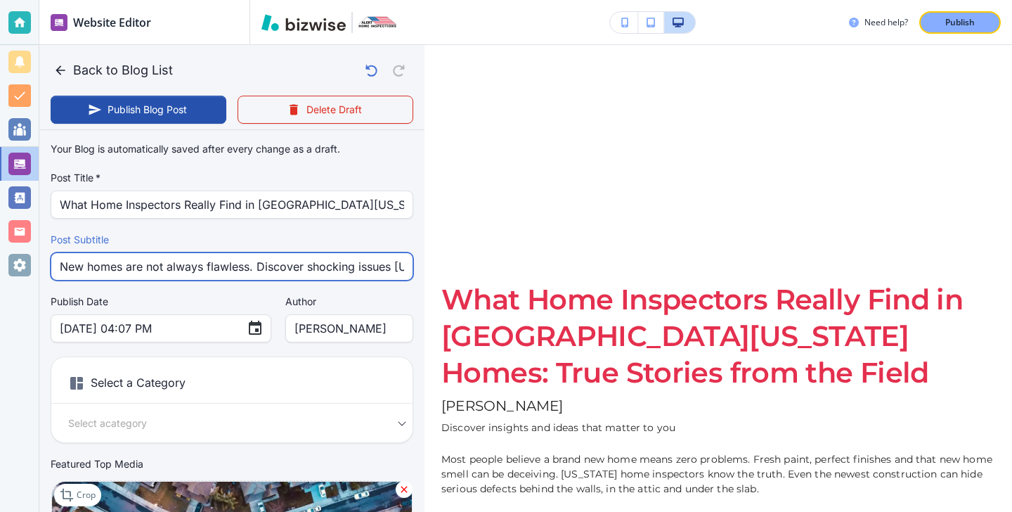
type input "Oct 14, 2025 04:08 PM"
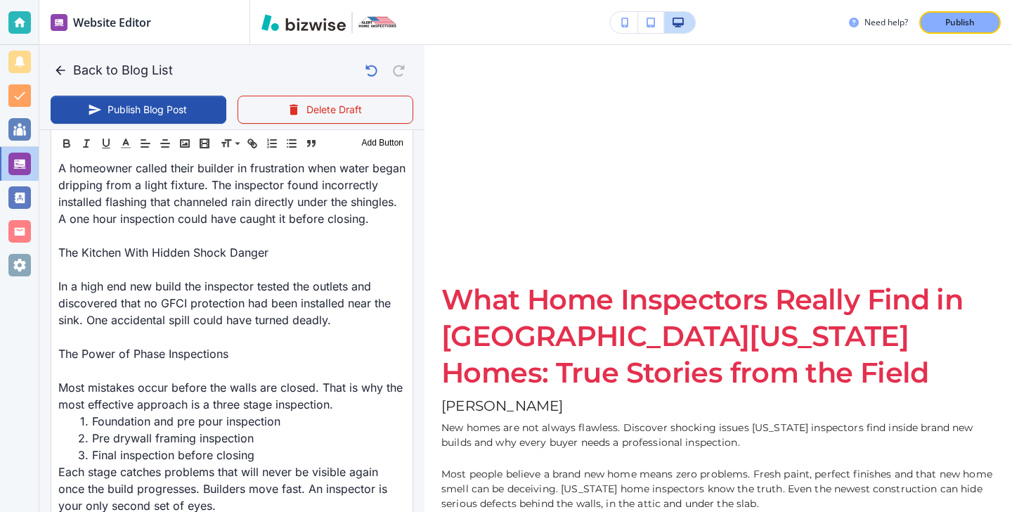
scroll to position [2284, 0]
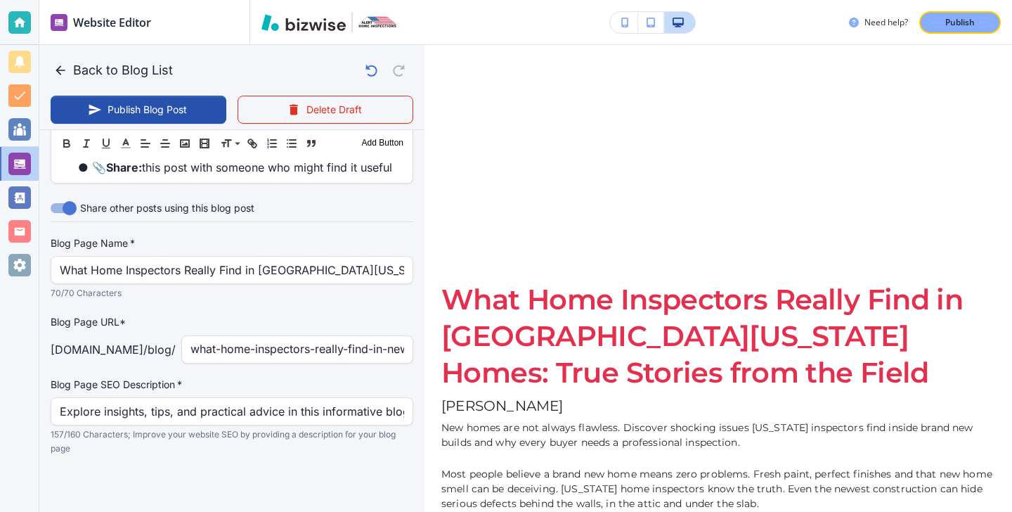
type input "New homes are not always flawless. Discover shocking issues Texas inspectors fi…"
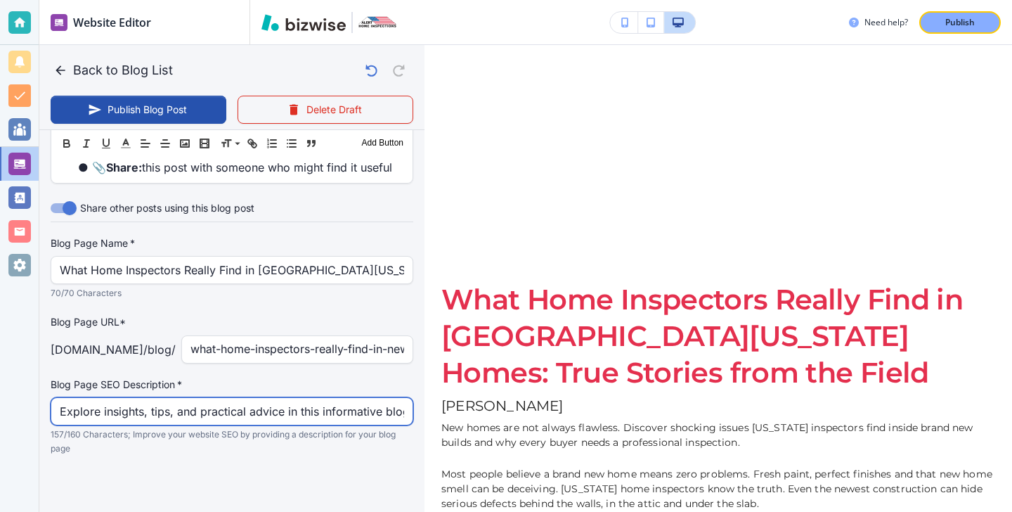
click at [177, 411] on input "Explore insights, tips, and practical advice in this informative blog post. Dis…" at bounding box center [232, 411] width 344 height 27
paste input "New homes are not always flawless. Discover shocking issues Texas inspectors fi…"
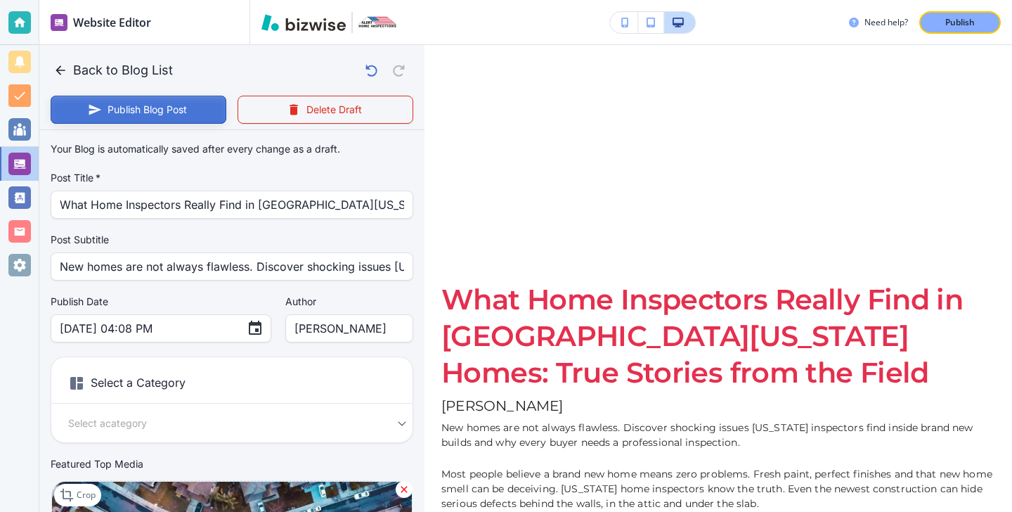
type input "New homes are not always flawless. Discover shocking issues Texas inspectors fi…"
click at [170, 116] on button "Publish Blog Post" at bounding box center [139, 110] width 176 height 28
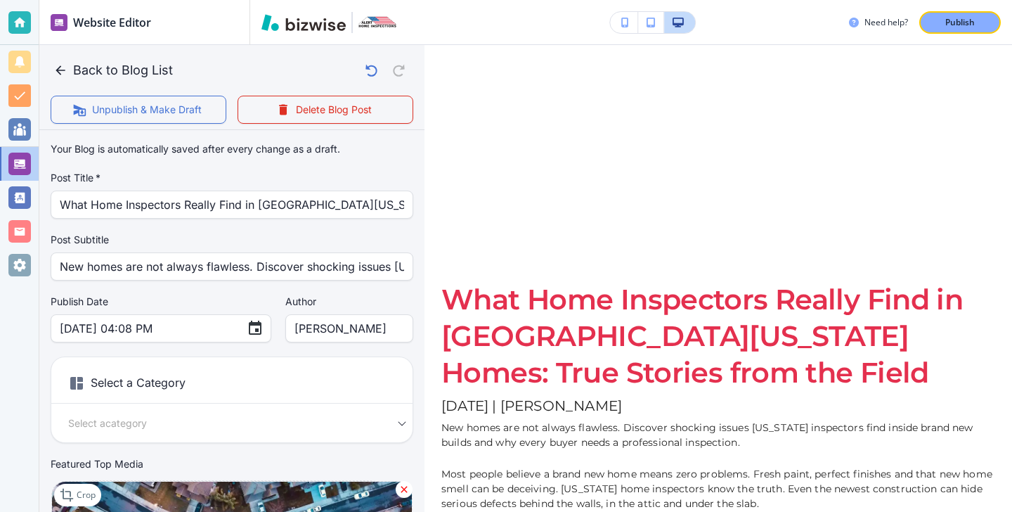
click at [944, 25] on div "Publish" at bounding box center [959, 22] width 45 height 13
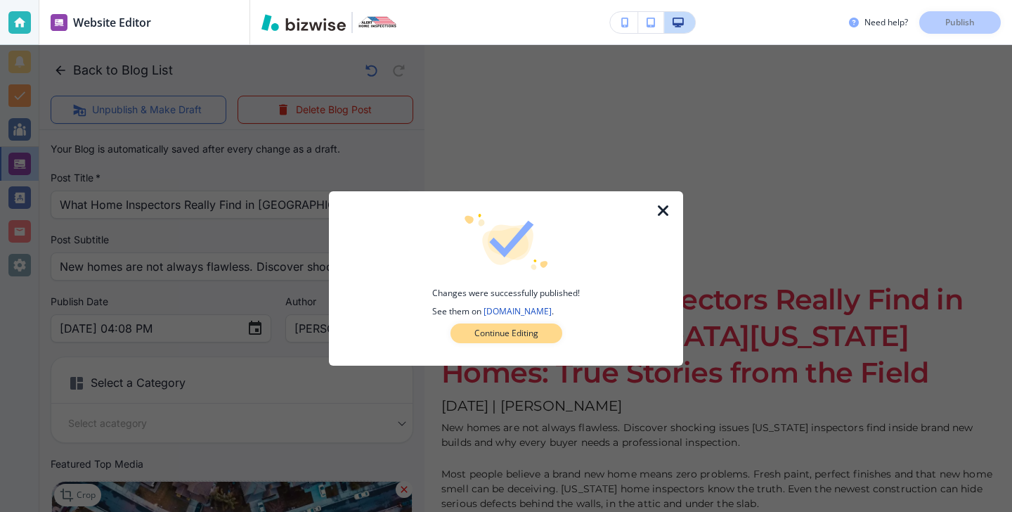
click at [509, 327] on p "Continue Editing" at bounding box center [506, 333] width 64 height 13
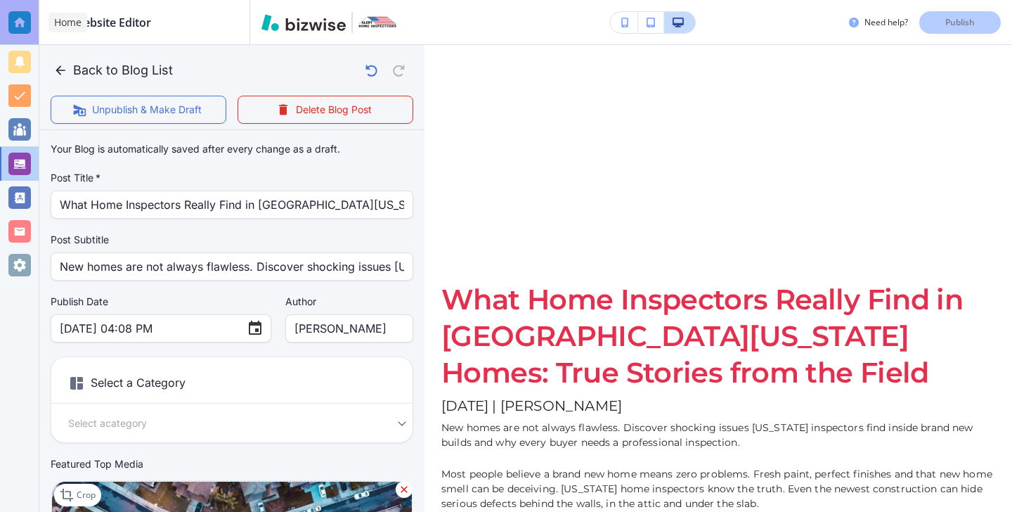
click at [25, 30] on div at bounding box center [19, 22] width 22 height 22
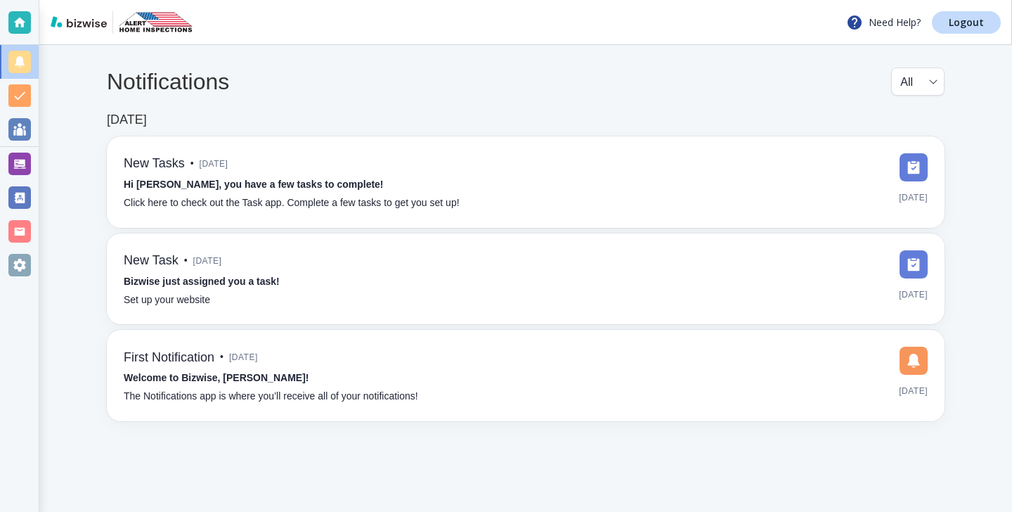
click at [959, 43] on div "Need Help? Logout" at bounding box center [525, 22] width 973 height 45
click at [957, 36] on div "Need Help? Logout" at bounding box center [525, 22] width 973 height 45
click at [957, 27] on p "Logout" at bounding box center [966, 23] width 35 height 10
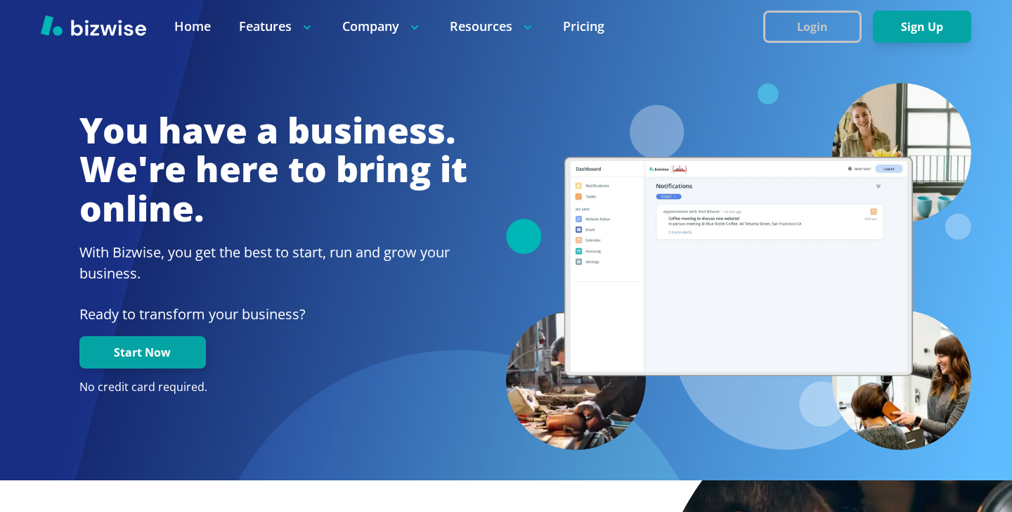
click at [852, 32] on button "Login" at bounding box center [812, 27] width 98 height 32
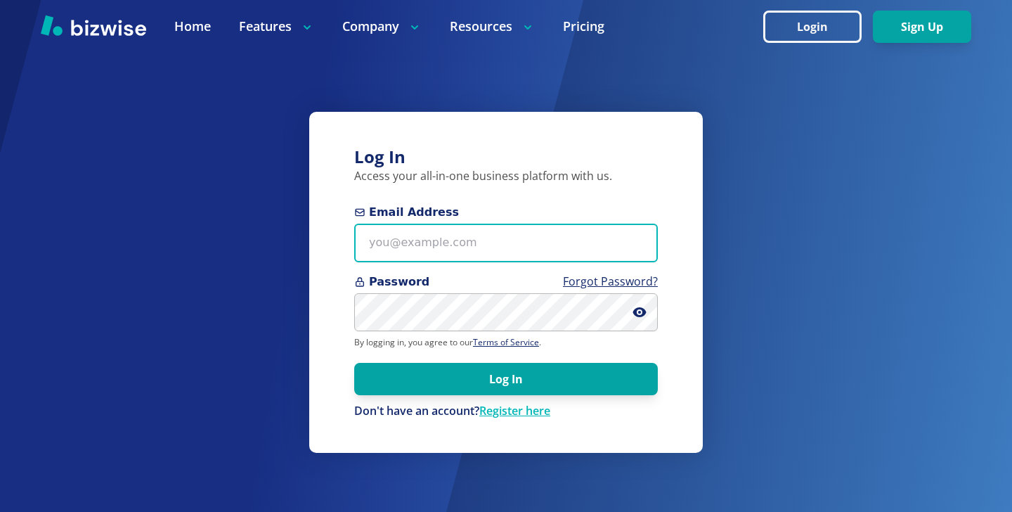
click at [471, 253] on input "Email Address" at bounding box center [506, 242] width 304 height 39
paste input "xchen2739@gmail.com"
type input "xchen2739@gmail.com"
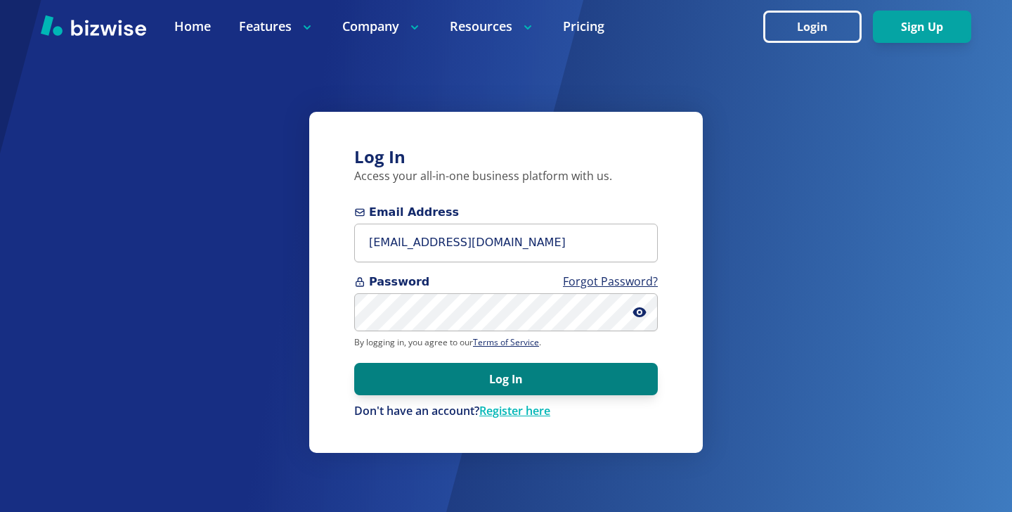
click at [533, 379] on button "Log In" at bounding box center [506, 379] width 304 height 32
